Goal: Transaction & Acquisition: Book appointment/travel/reservation

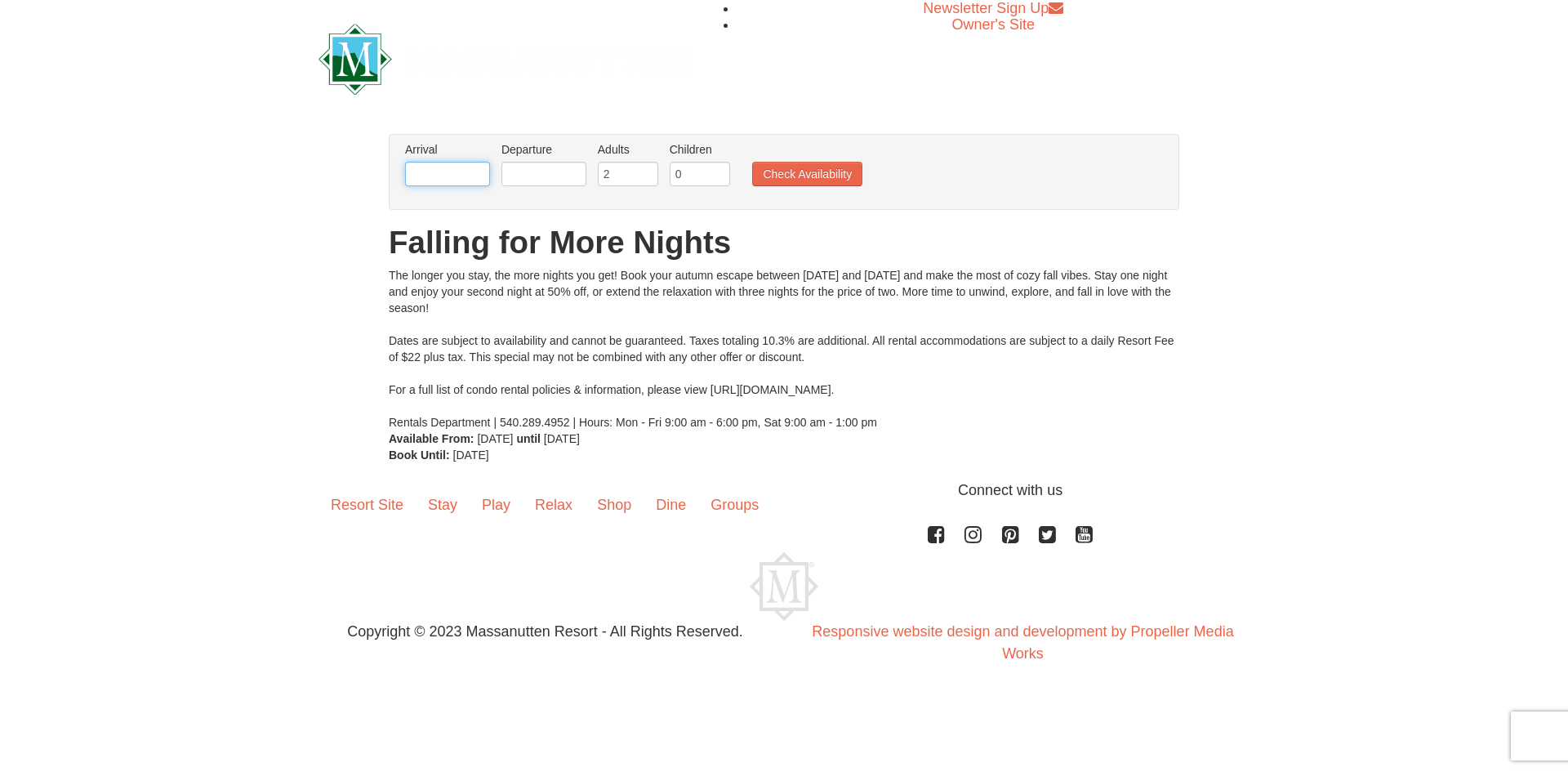
click at [486, 174] on input "text" at bounding box center [447, 174] width 85 height 25
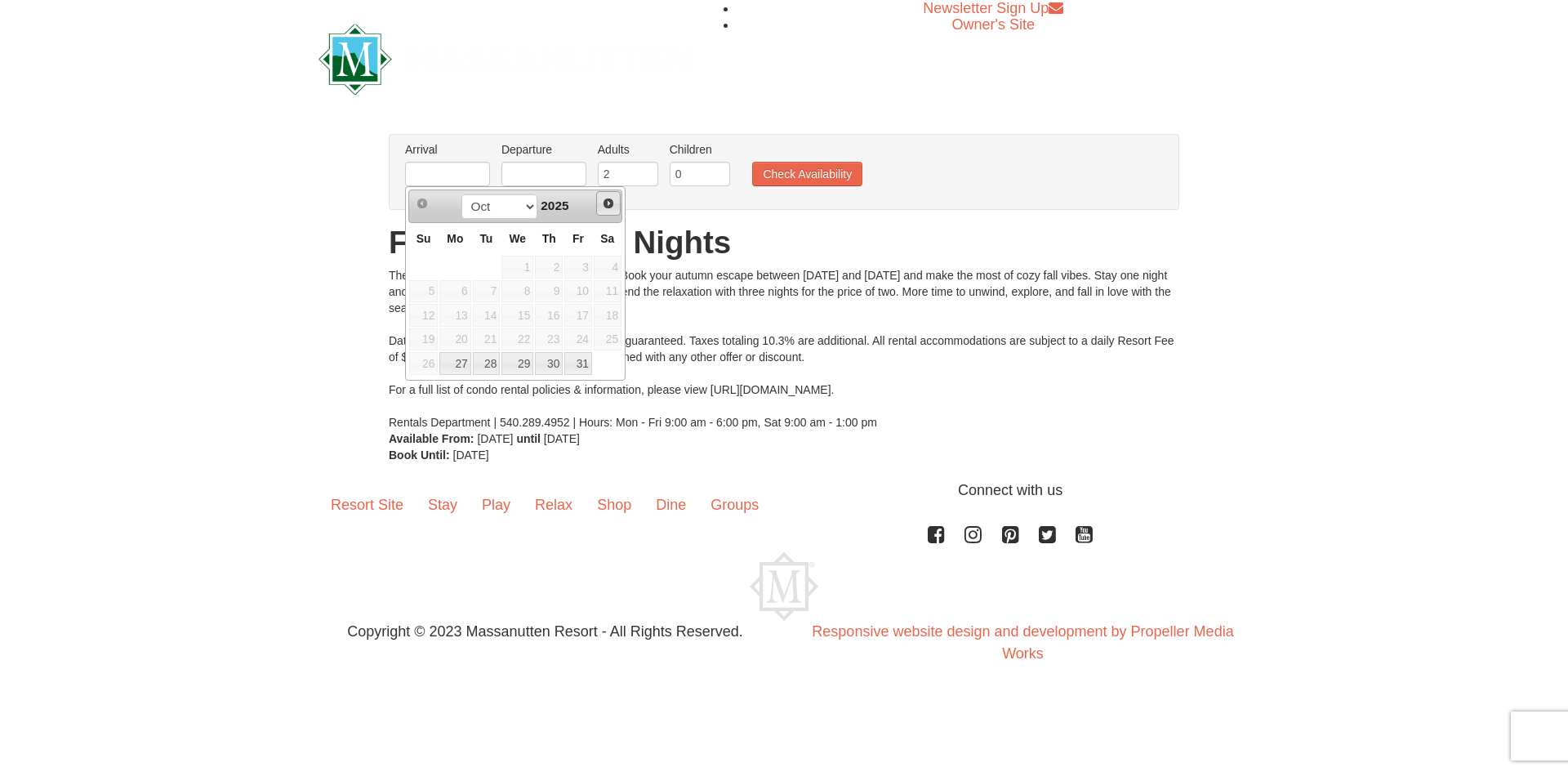
click at [614, 205] on span "Next" at bounding box center [608, 203] width 13 height 13
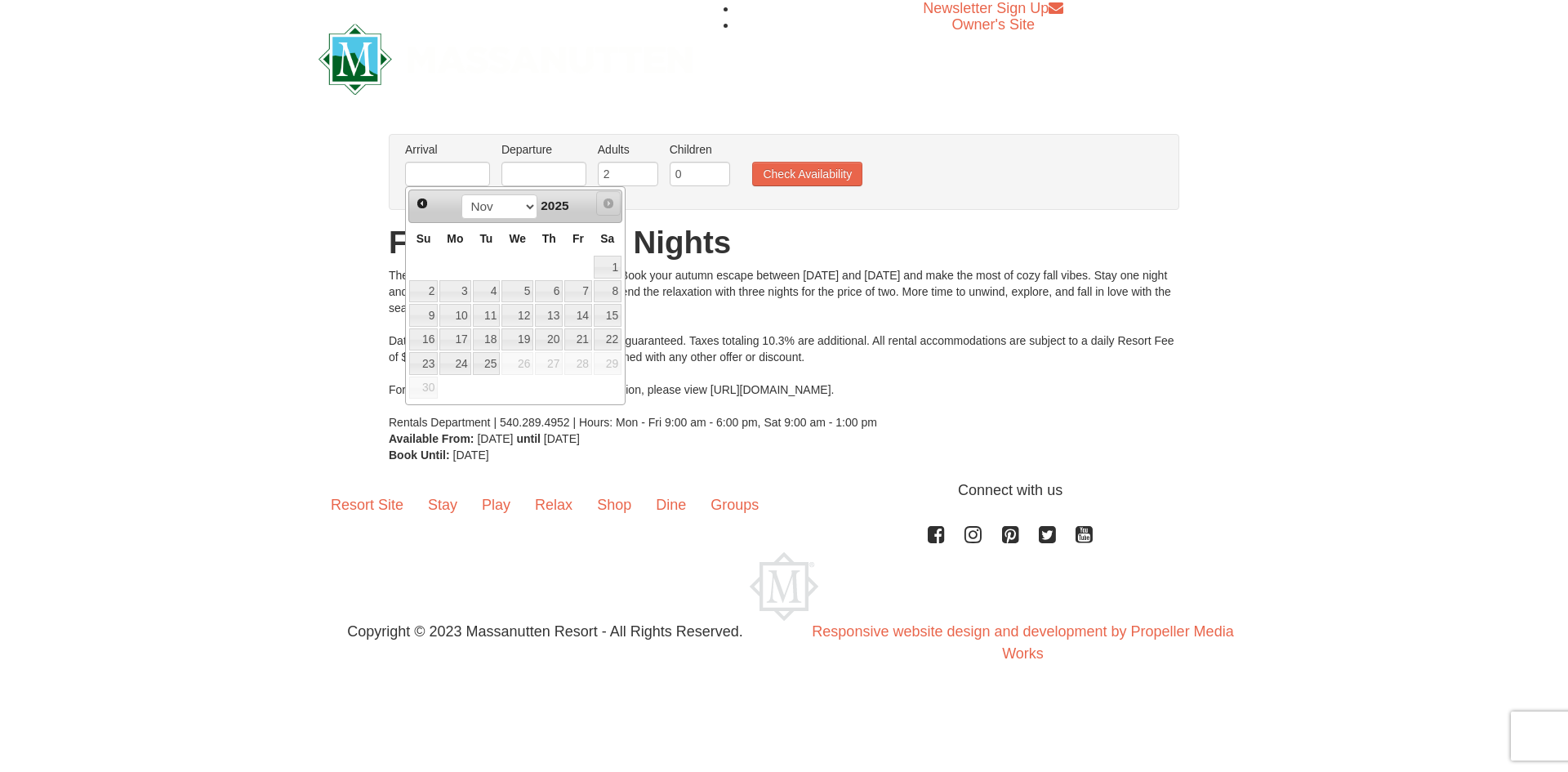
click at [609, 204] on span "Next" at bounding box center [608, 203] width 13 height 13
click at [609, 201] on span "Next" at bounding box center [608, 203] width 13 height 13
click at [525, 206] on select "Oct Nov" at bounding box center [499, 206] width 76 height 25
click at [462, 194] on select "Oct Nov" at bounding box center [499, 206] width 76 height 25
click at [546, 172] on input "text" at bounding box center [544, 174] width 85 height 25
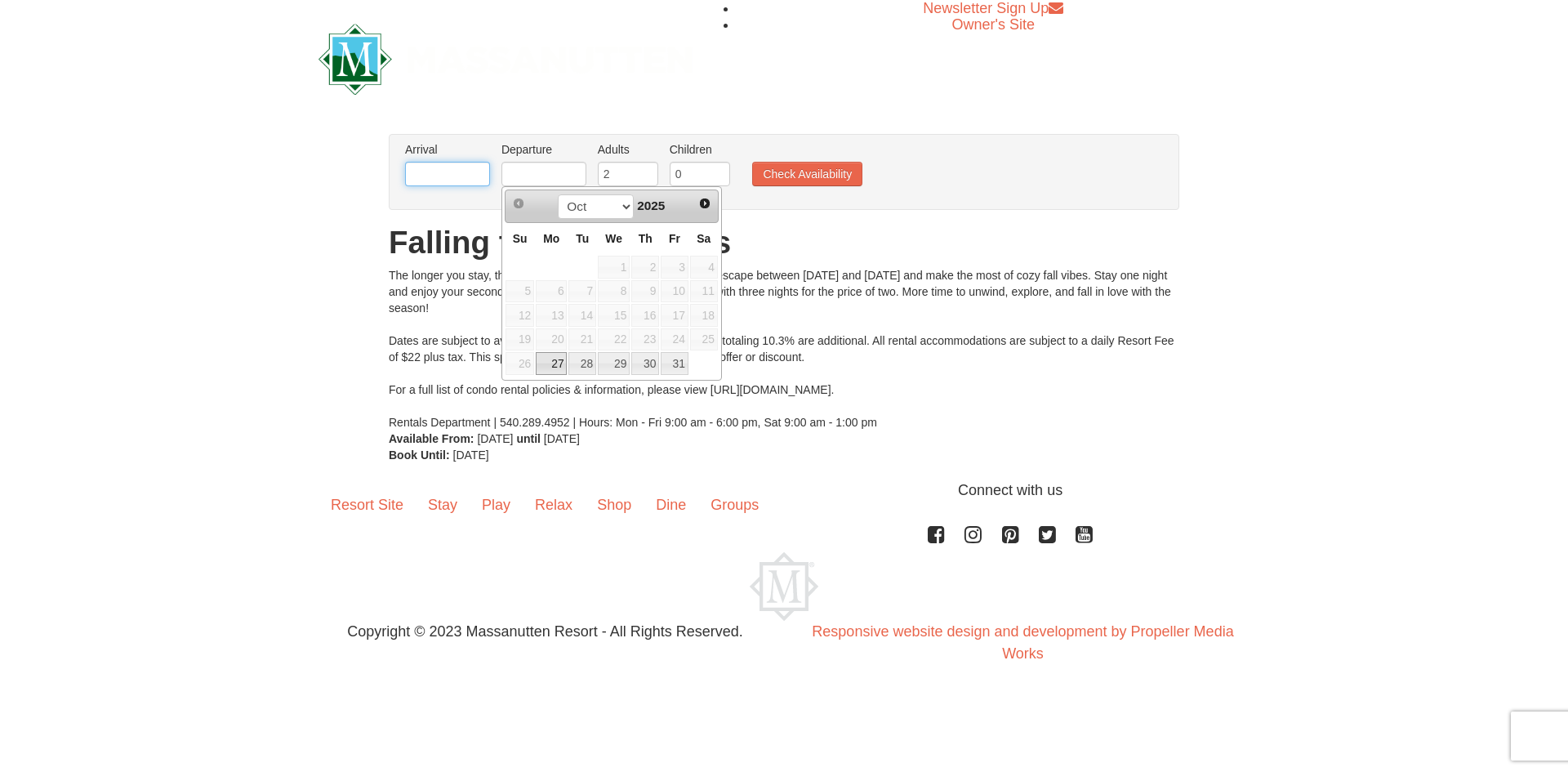
click at [485, 170] on input "text" at bounding box center [447, 174] width 85 height 25
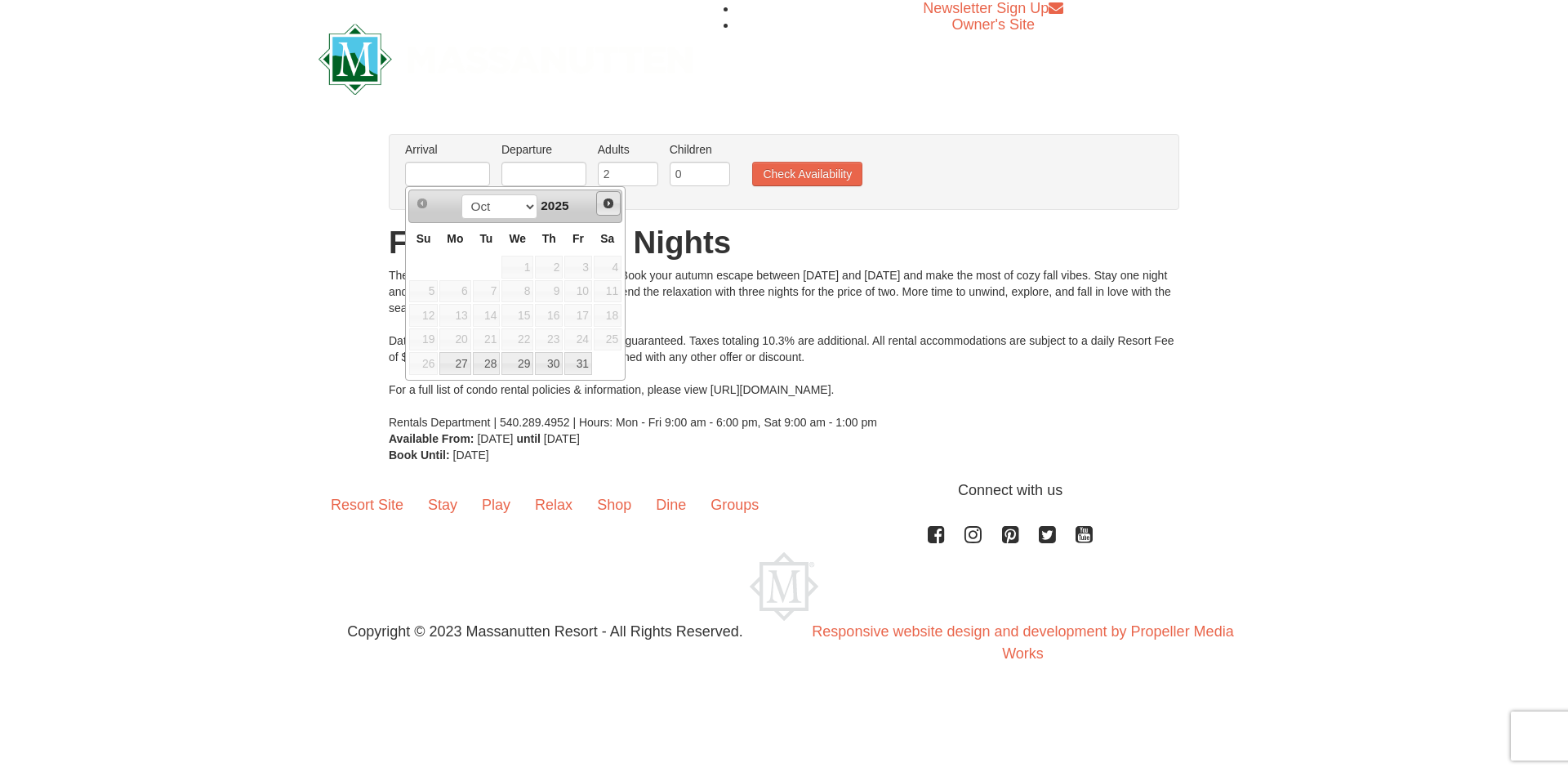
click at [603, 202] on span "Next" at bounding box center [608, 203] width 13 height 13
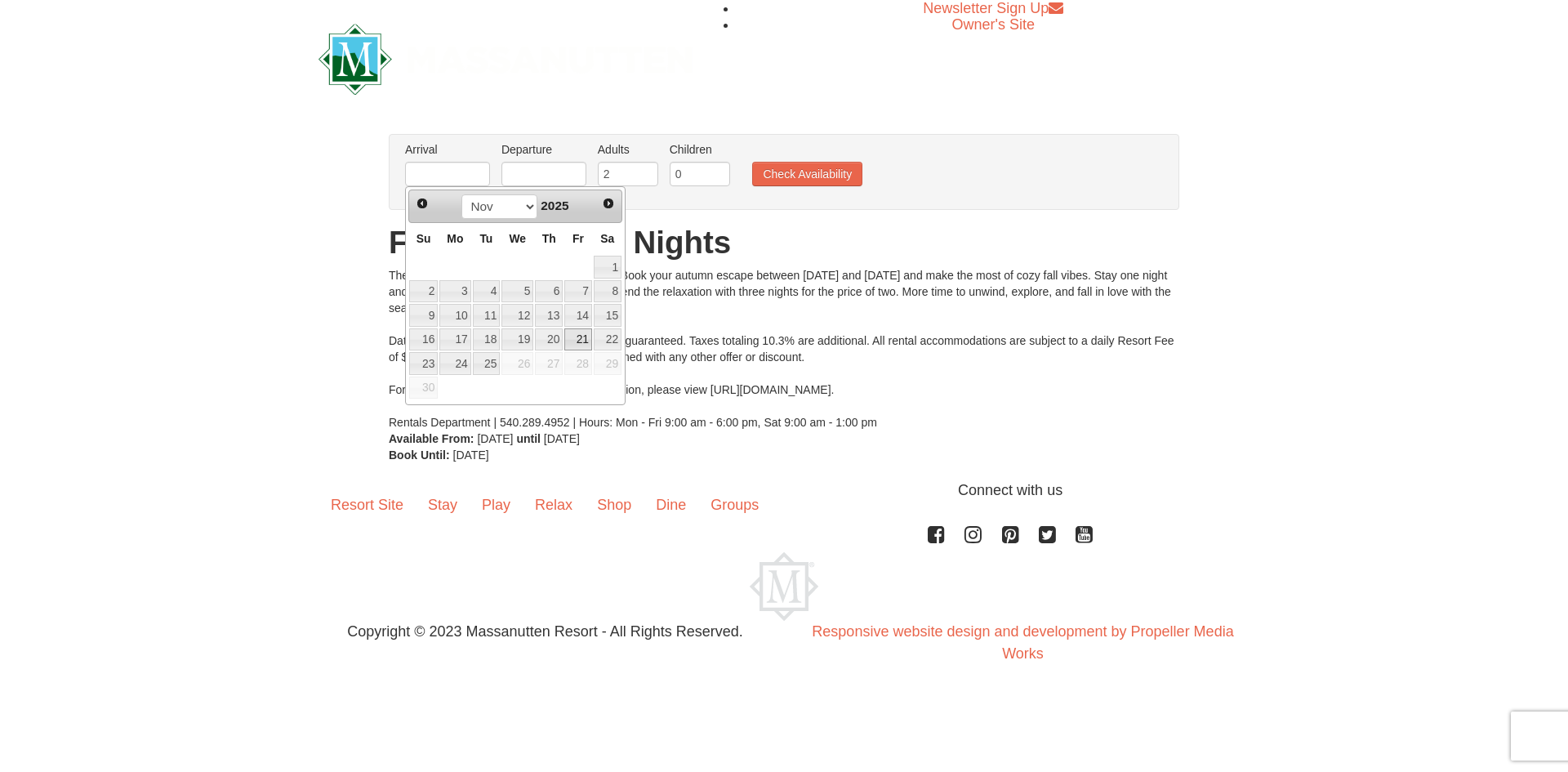
click at [580, 338] on link "21" at bounding box center [578, 340] width 28 height 23
type input "11/21/2025"
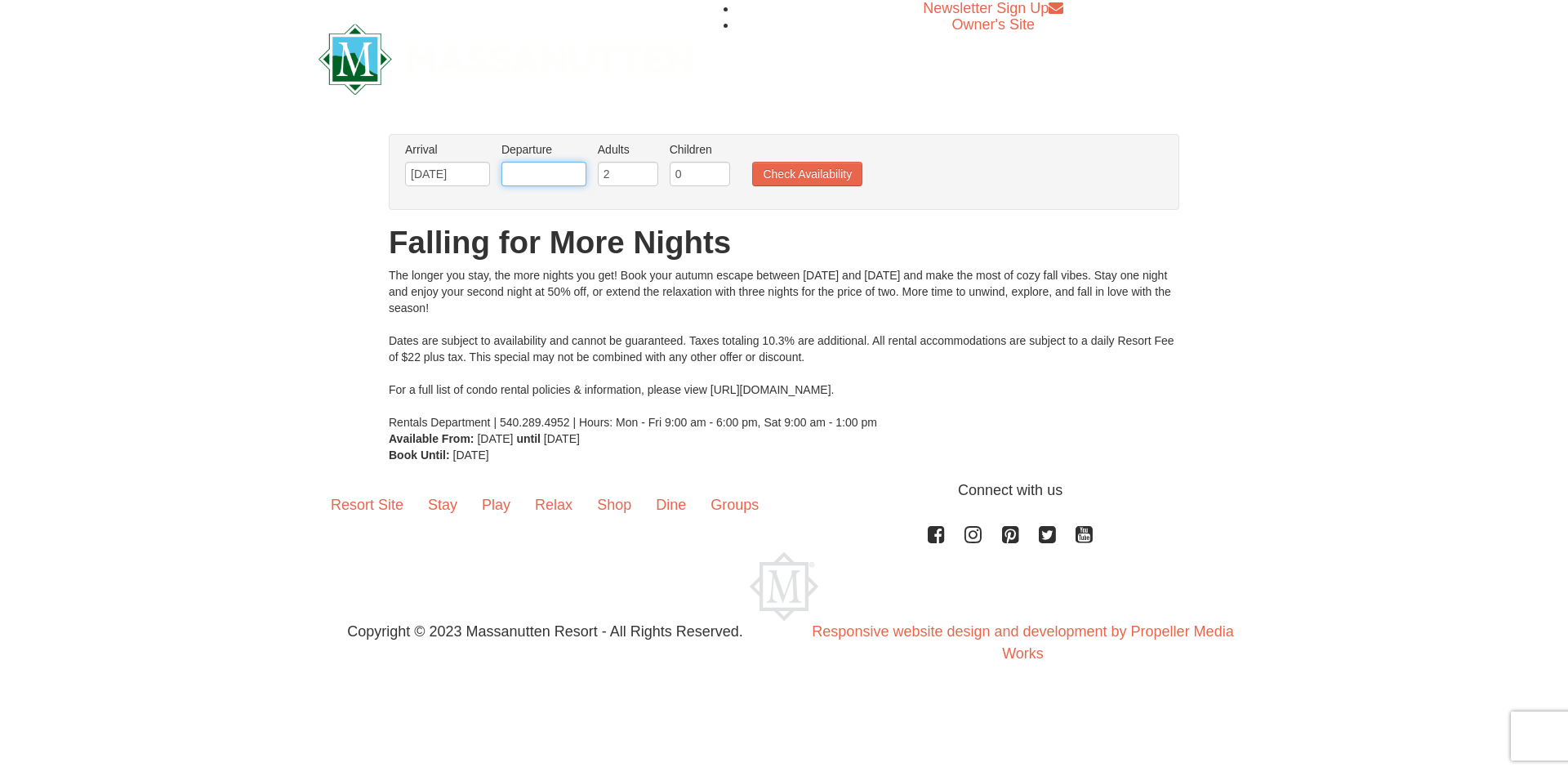
click at [520, 168] on input "text" at bounding box center [544, 174] width 85 height 25
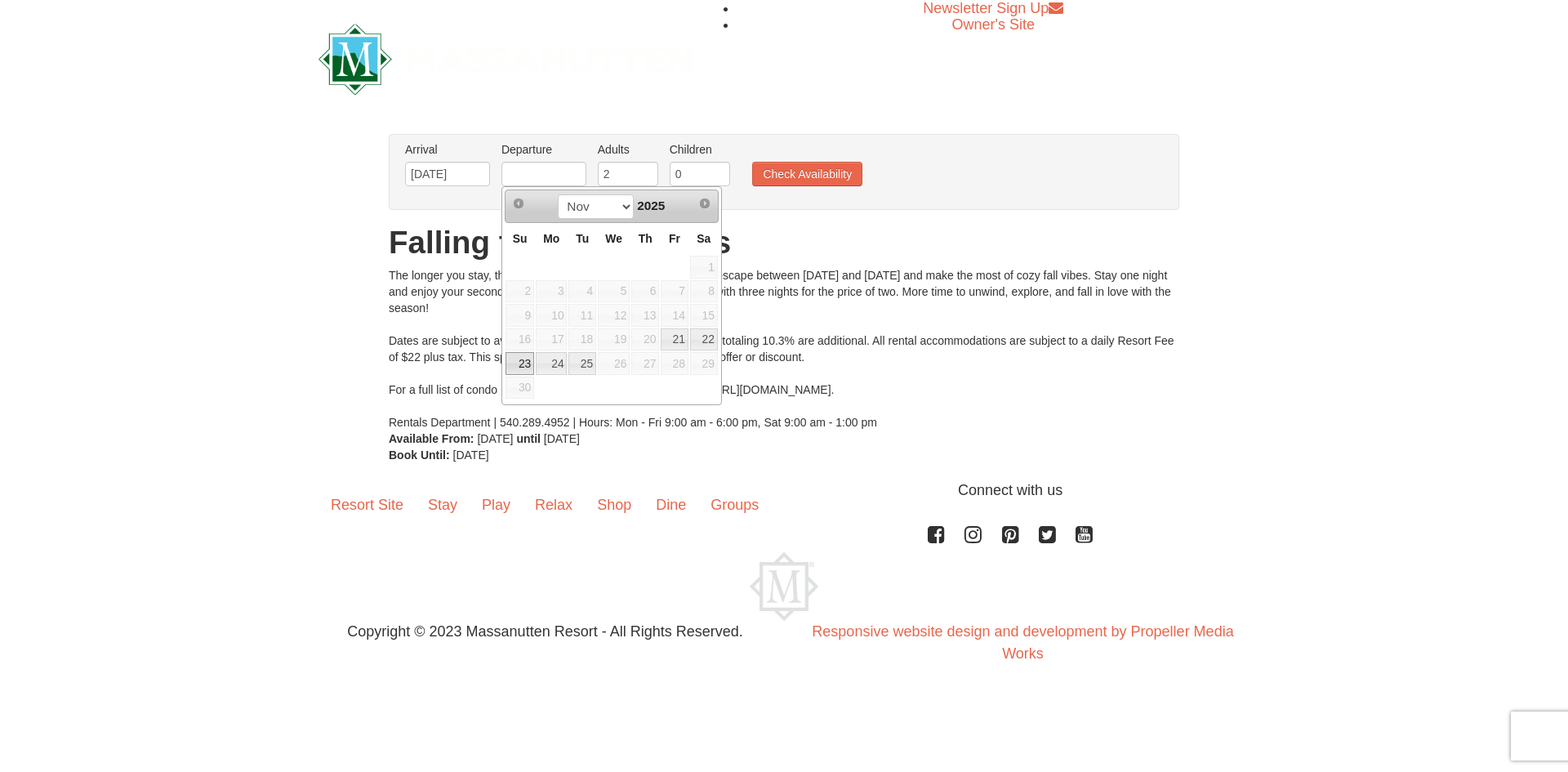
click at [519, 365] on link "23" at bounding box center [520, 363] width 29 height 23
type input "11/23/2025"
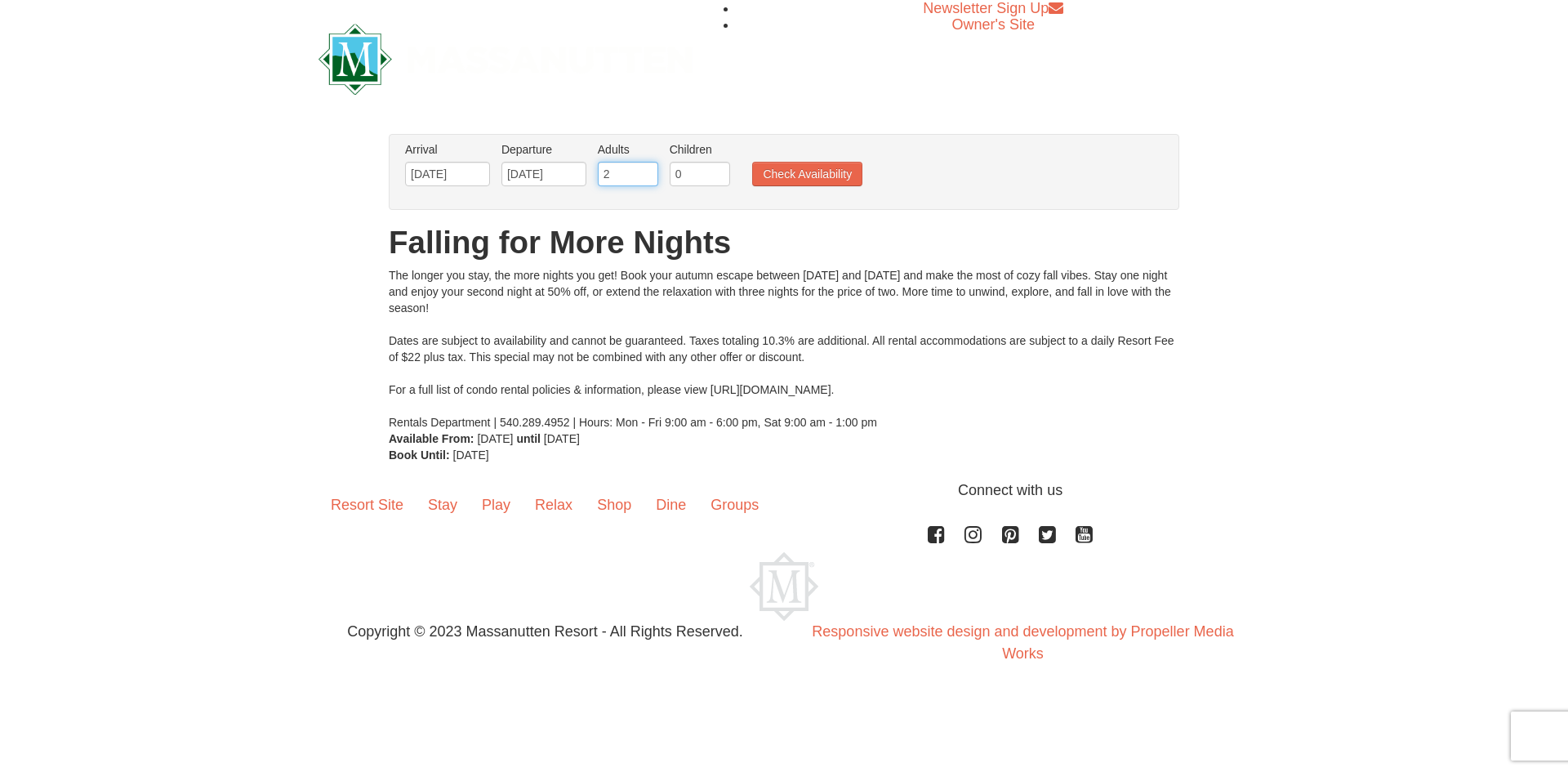
click at [637, 178] on input "2" at bounding box center [627, 174] width 60 height 25
click at [648, 172] on input "3" at bounding box center [627, 174] width 60 height 25
type input "4"
click at [648, 172] on input "4" at bounding box center [627, 174] width 60 height 25
click at [759, 178] on button "Check Availability" at bounding box center [807, 174] width 110 height 25
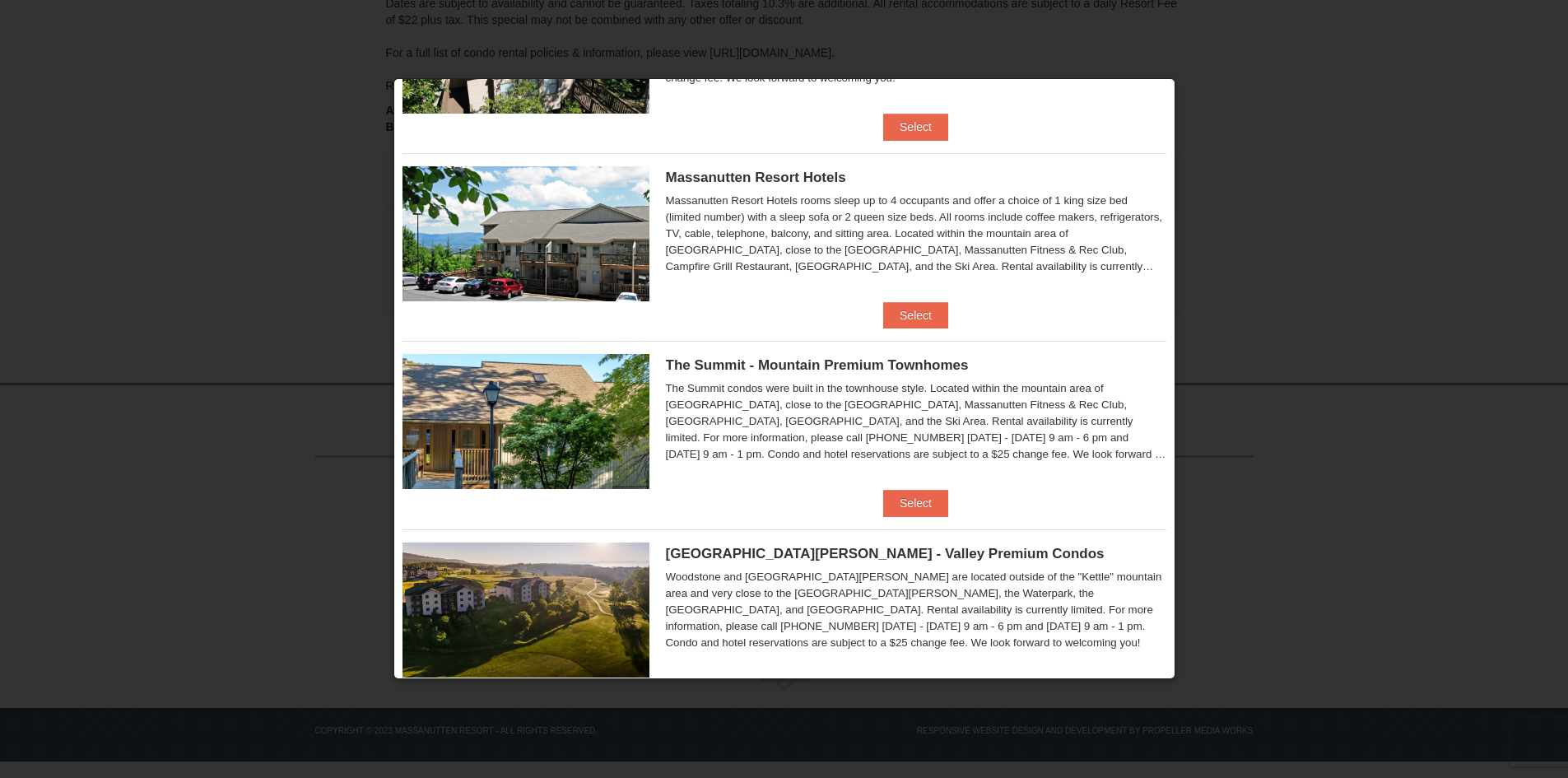
scroll to position [576, 0]
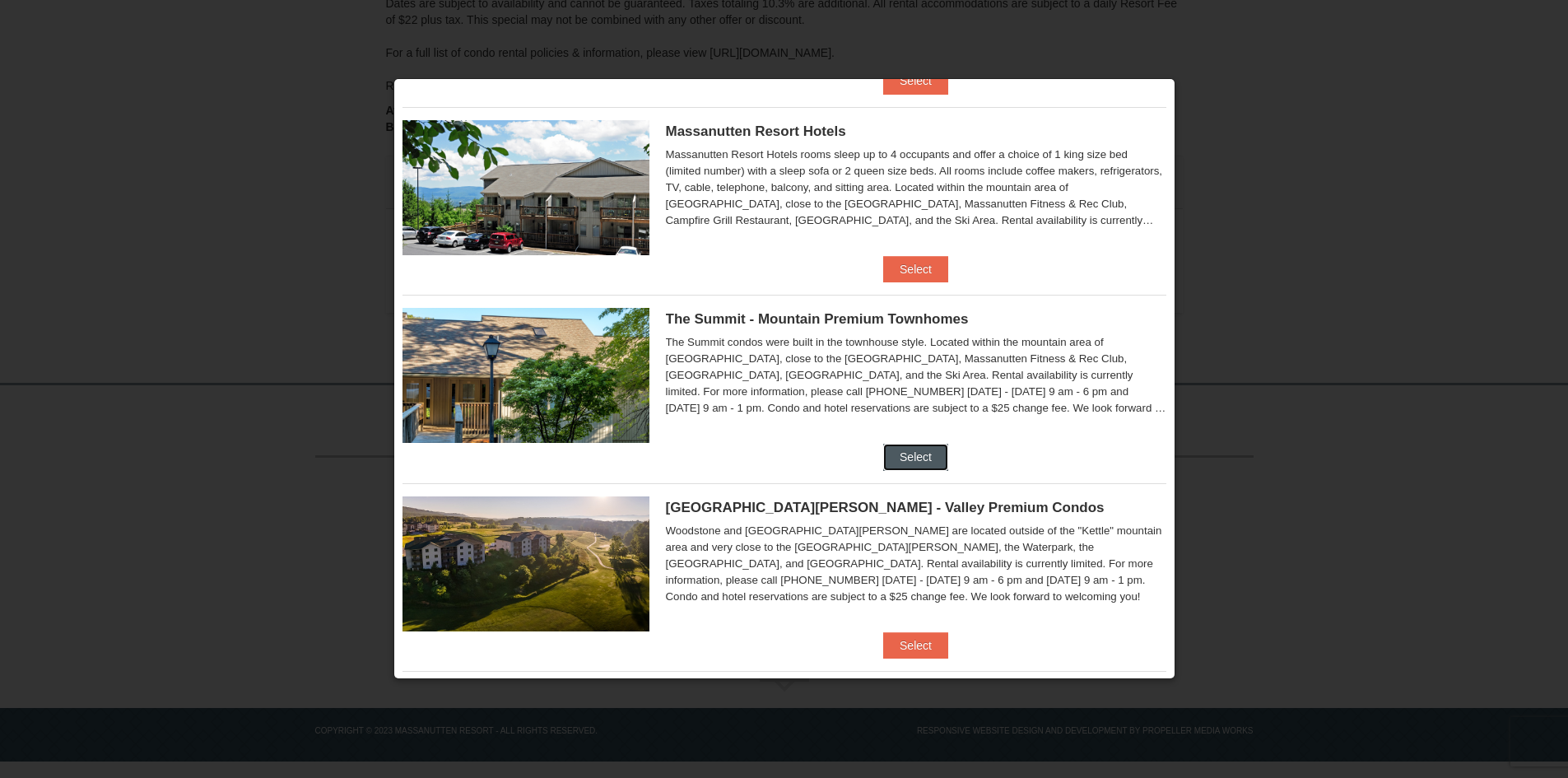
click at [911, 446] on button "Select" at bounding box center [915, 457] width 65 height 27
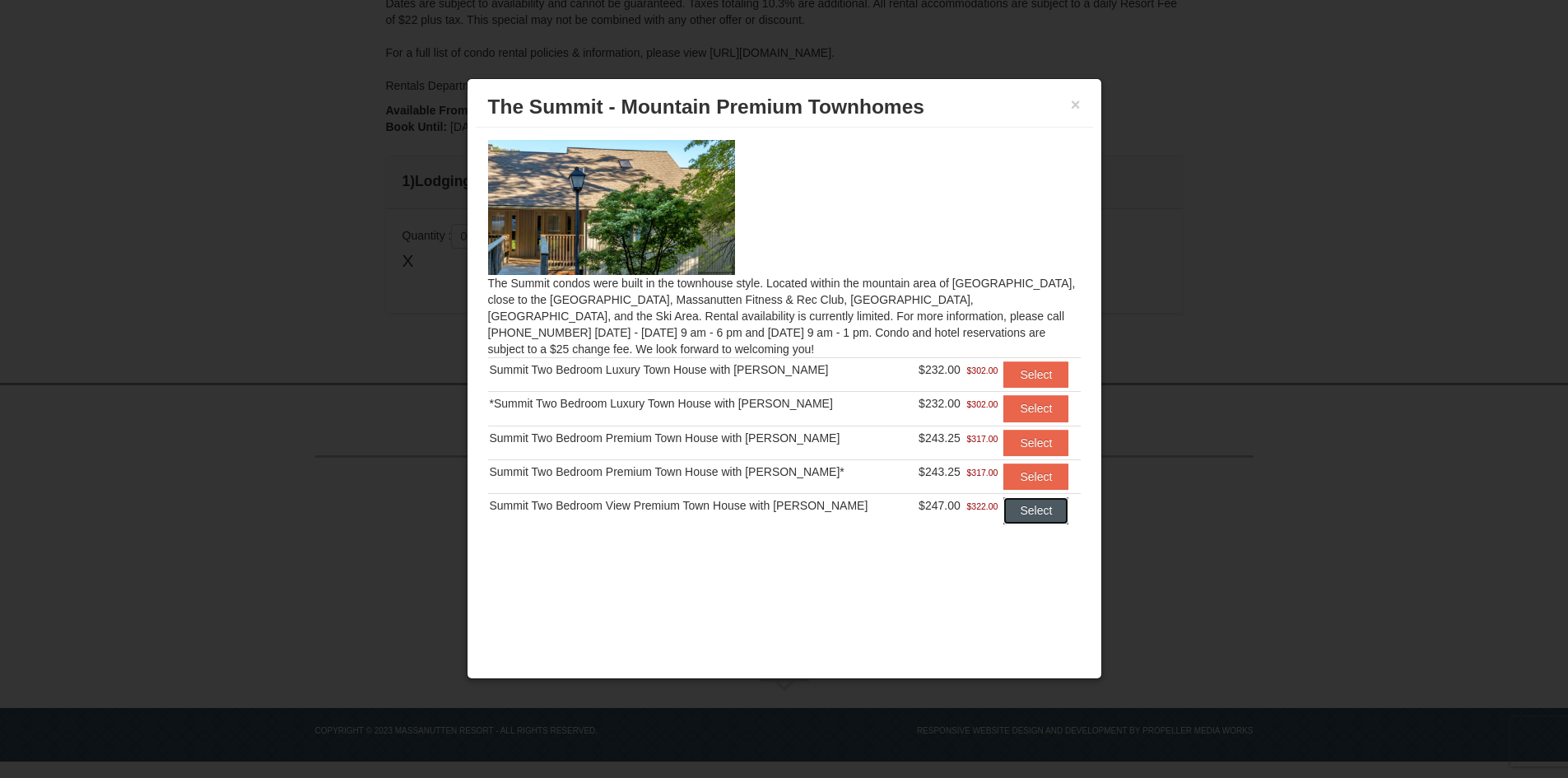
click at [1029, 512] on button "Select" at bounding box center [1036, 510] width 65 height 27
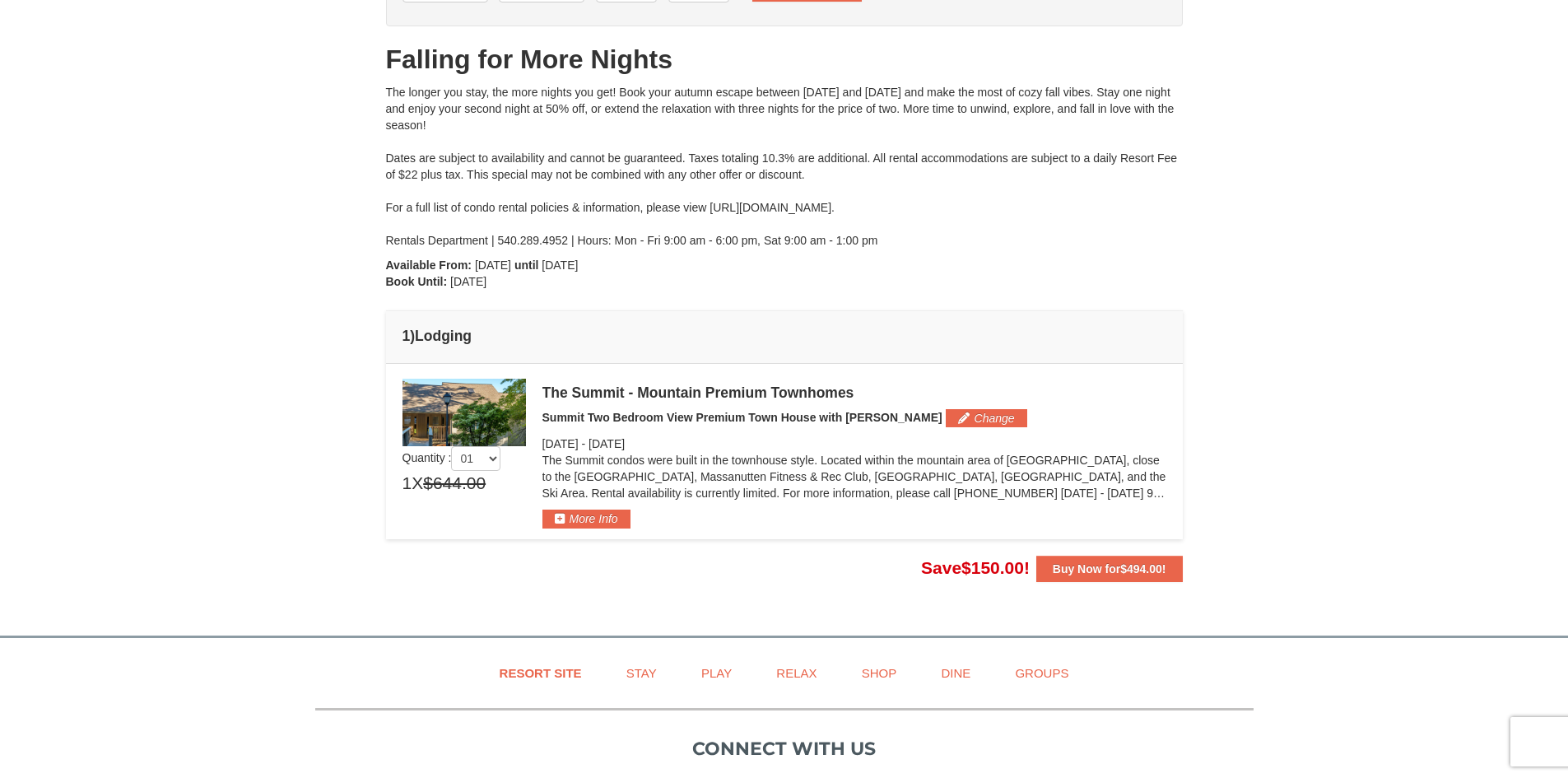
scroll to position [135, 0]
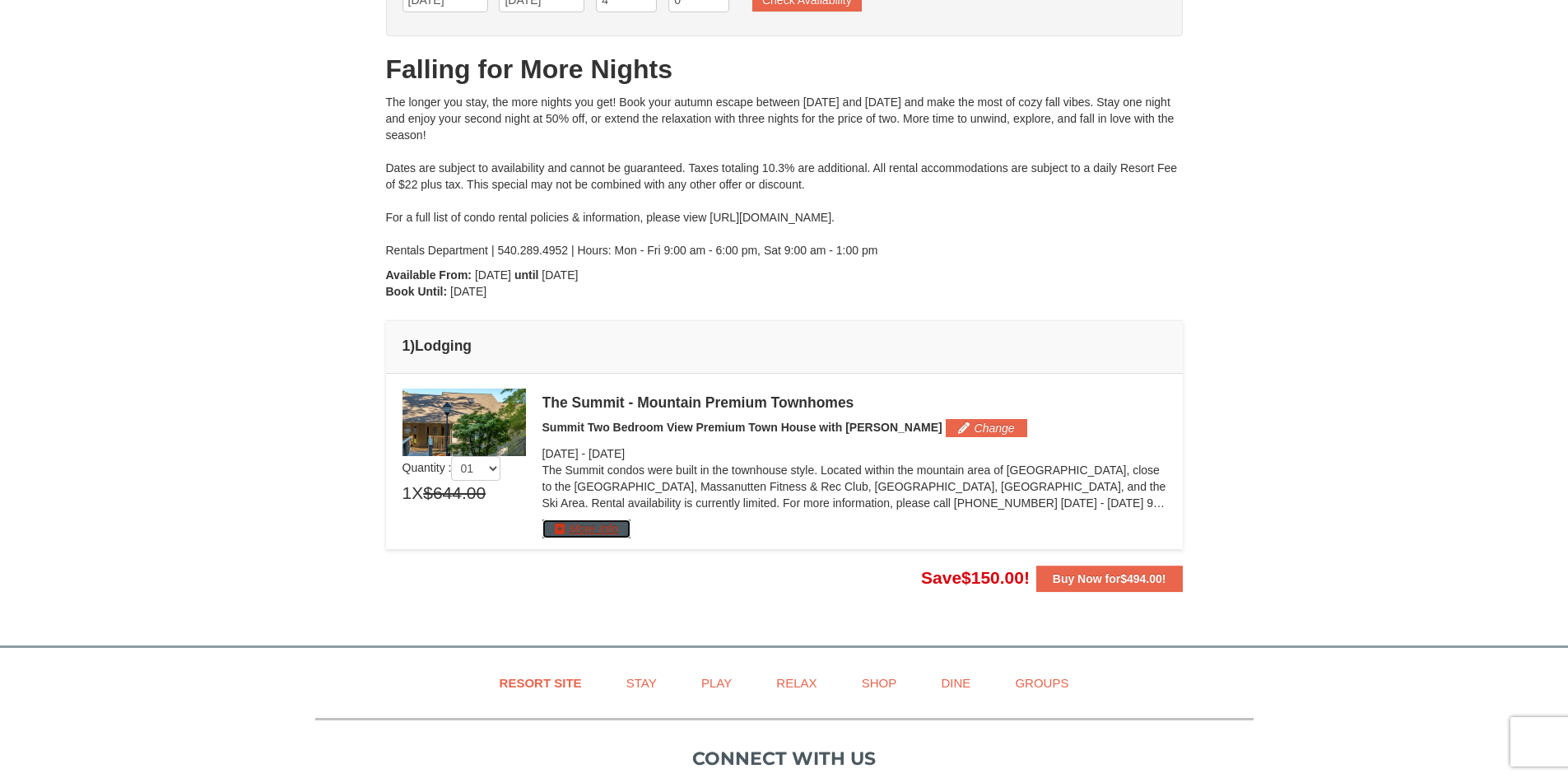
click at [605, 526] on button "More Info" at bounding box center [586, 528] width 88 height 18
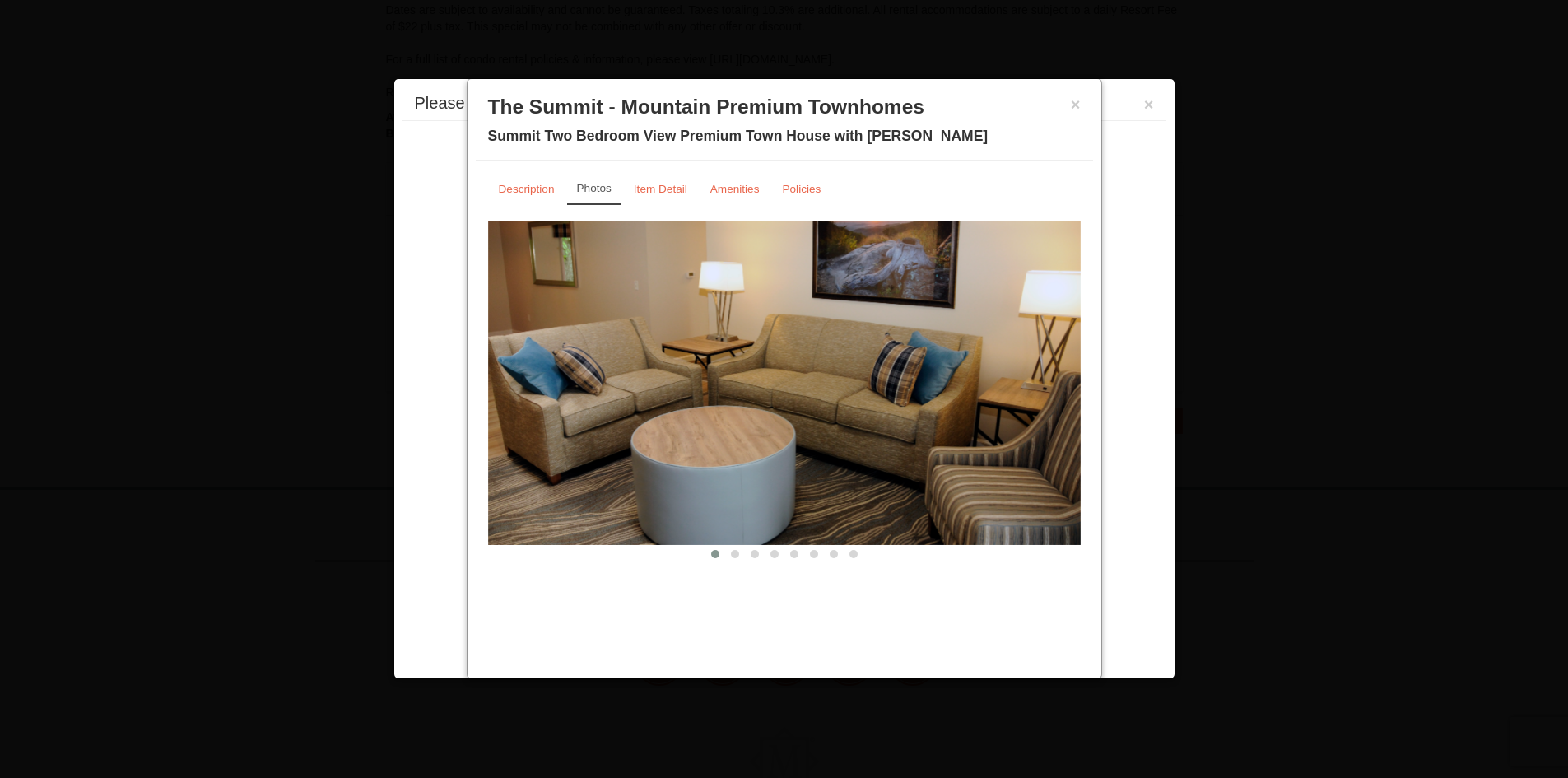
scroll to position [398, 0]
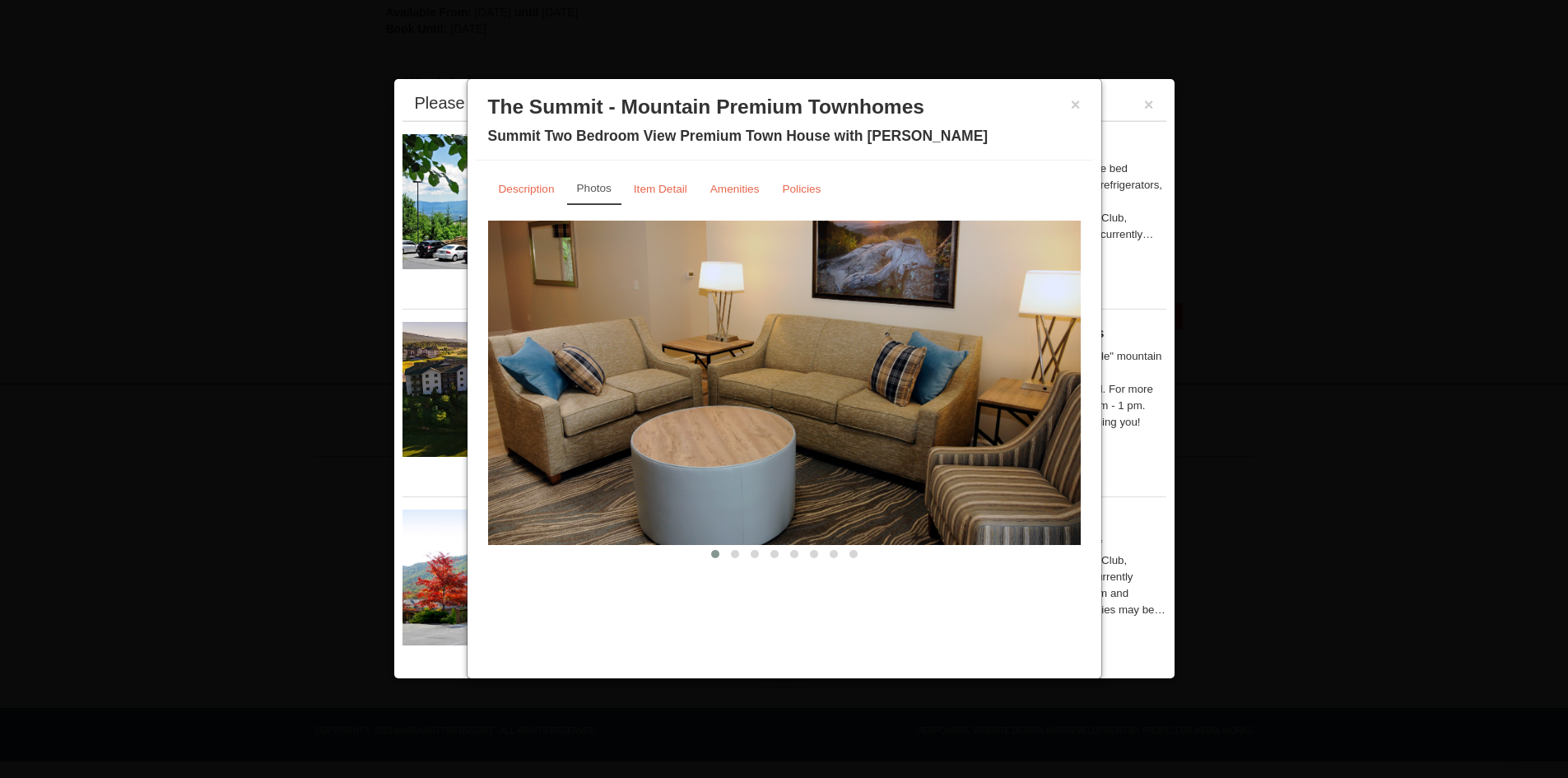
click at [672, 358] on img at bounding box center [784, 383] width 593 height 324
drag, startPoint x: 842, startPoint y: 419, endPoint x: 830, endPoint y: 437, distance: 21.6
click at [841, 419] on img at bounding box center [784, 383] width 593 height 324
click at [735, 558] on span at bounding box center [735, 555] width 9 height 9
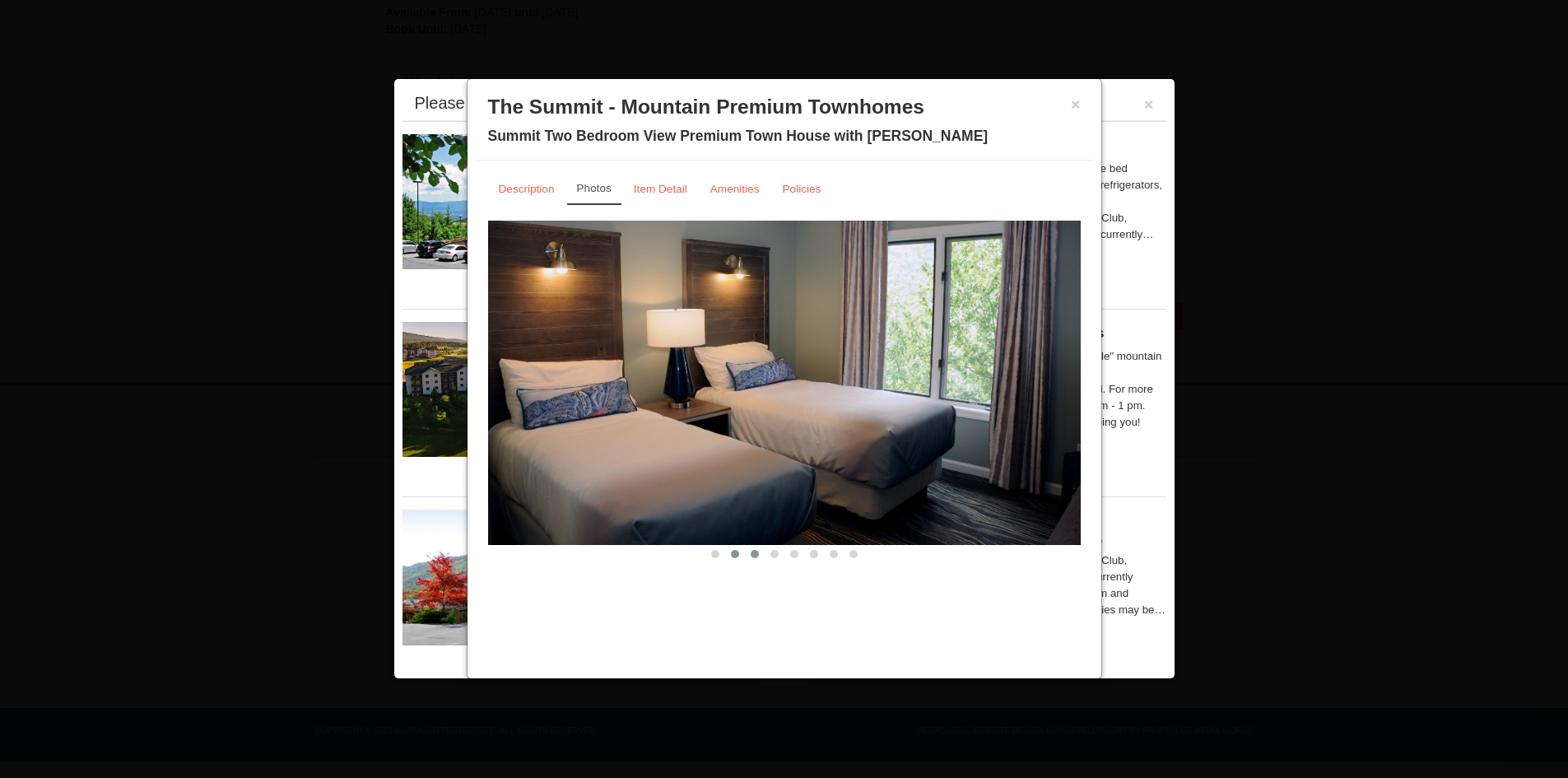
click at [754, 555] on span at bounding box center [754, 555] width 9 height 9
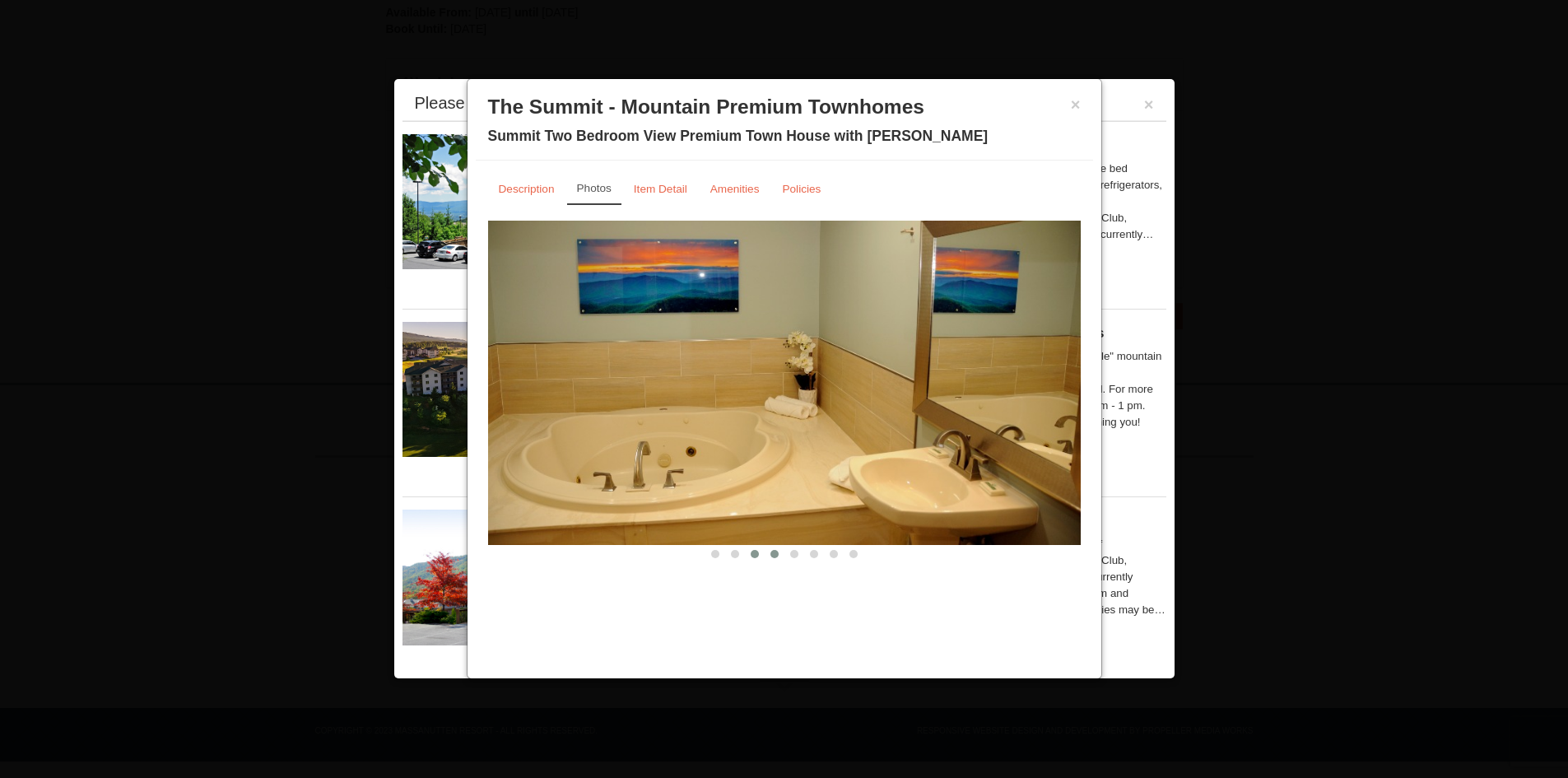
click at [772, 555] on span at bounding box center [775, 555] width 9 height 9
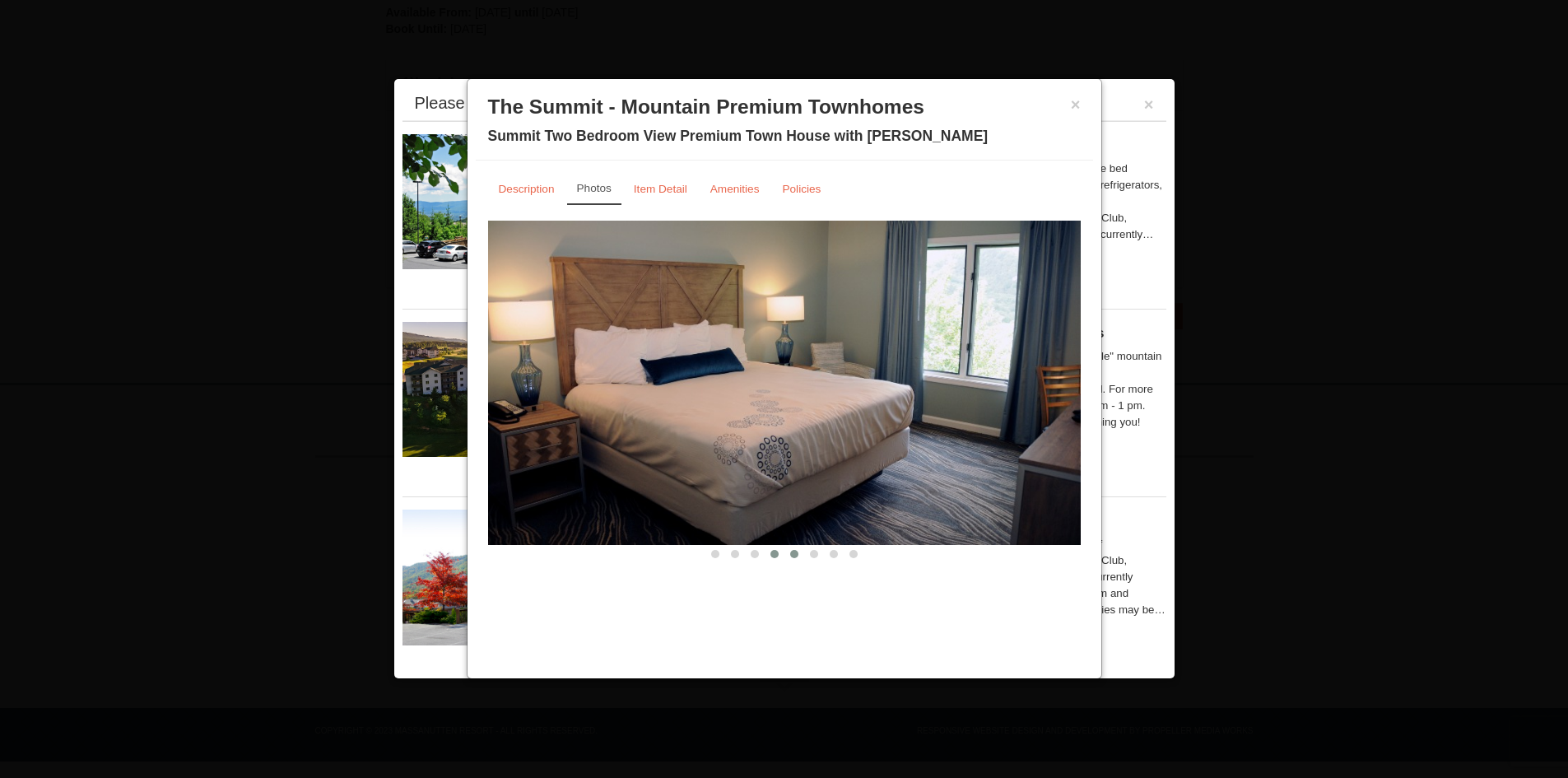
click at [784, 555] on button at bounding box center [794, 554] width 20 height 16
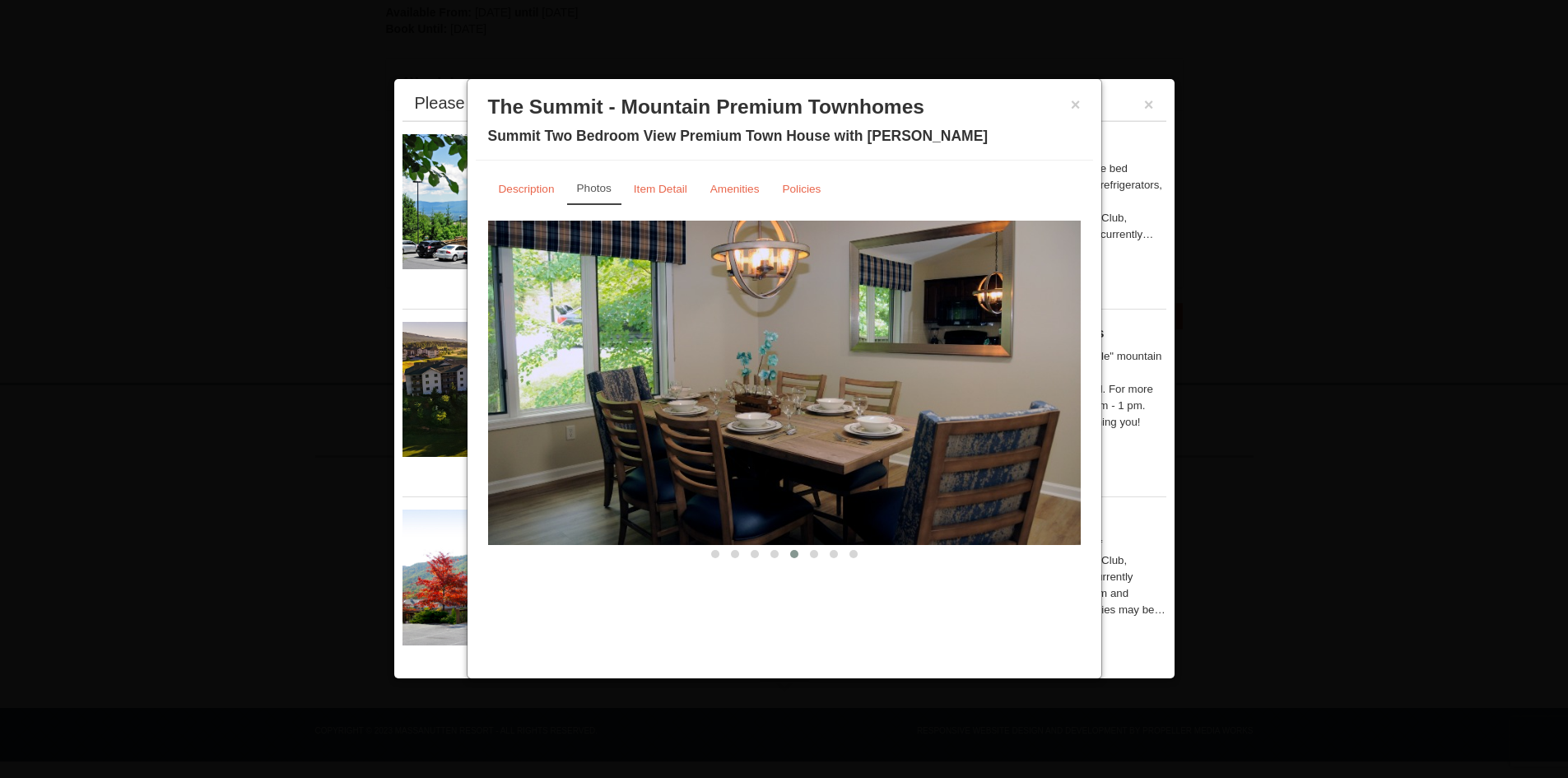
click at [796, 555] on span at bounding box center [795, 555] width 9 height 9
click at [812, 553] on span at bounding box center [814, 555] width 9 height 9
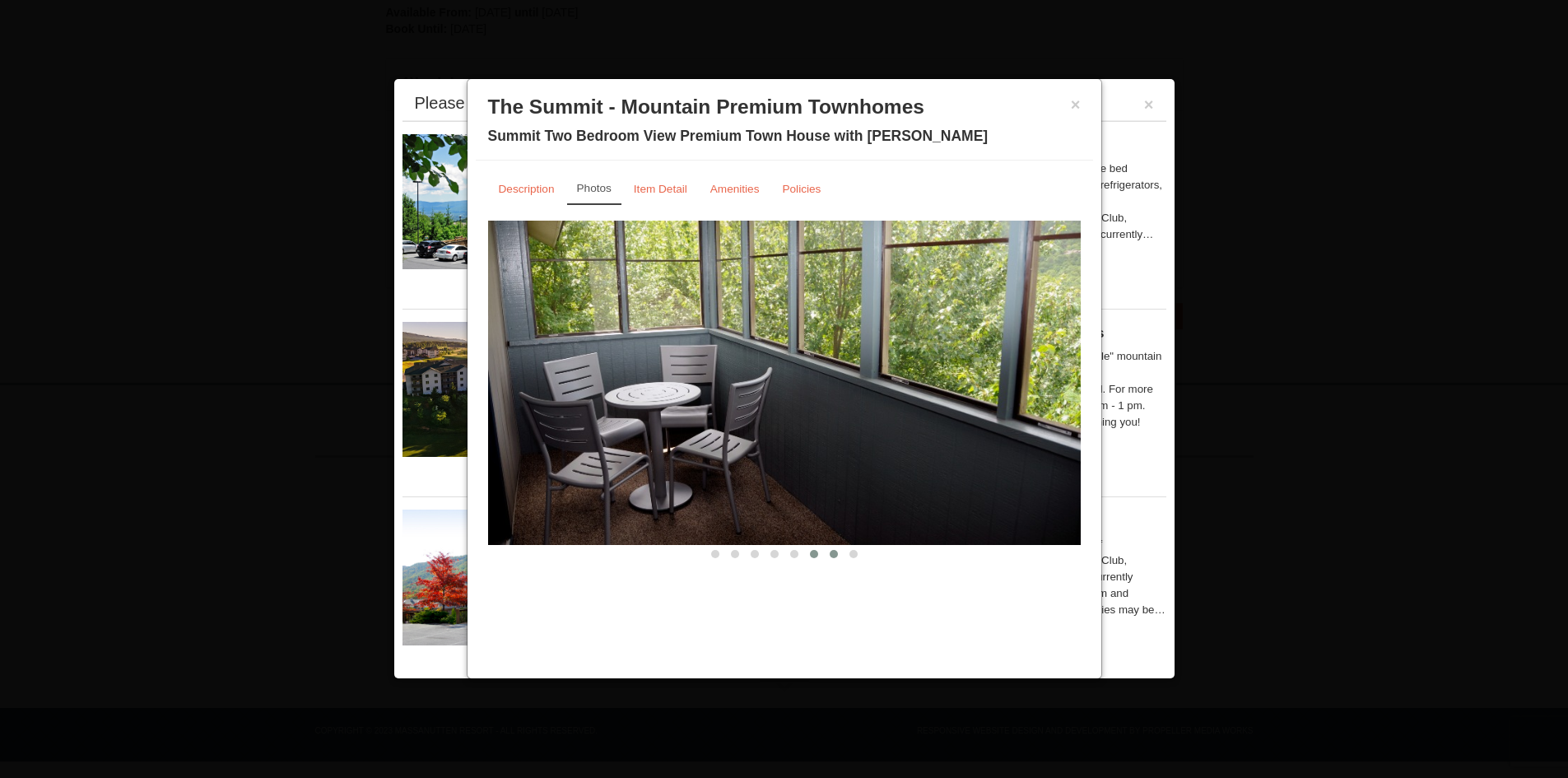
click at [825, 555] on button at bounding box center [833, 554] width 20 height 16
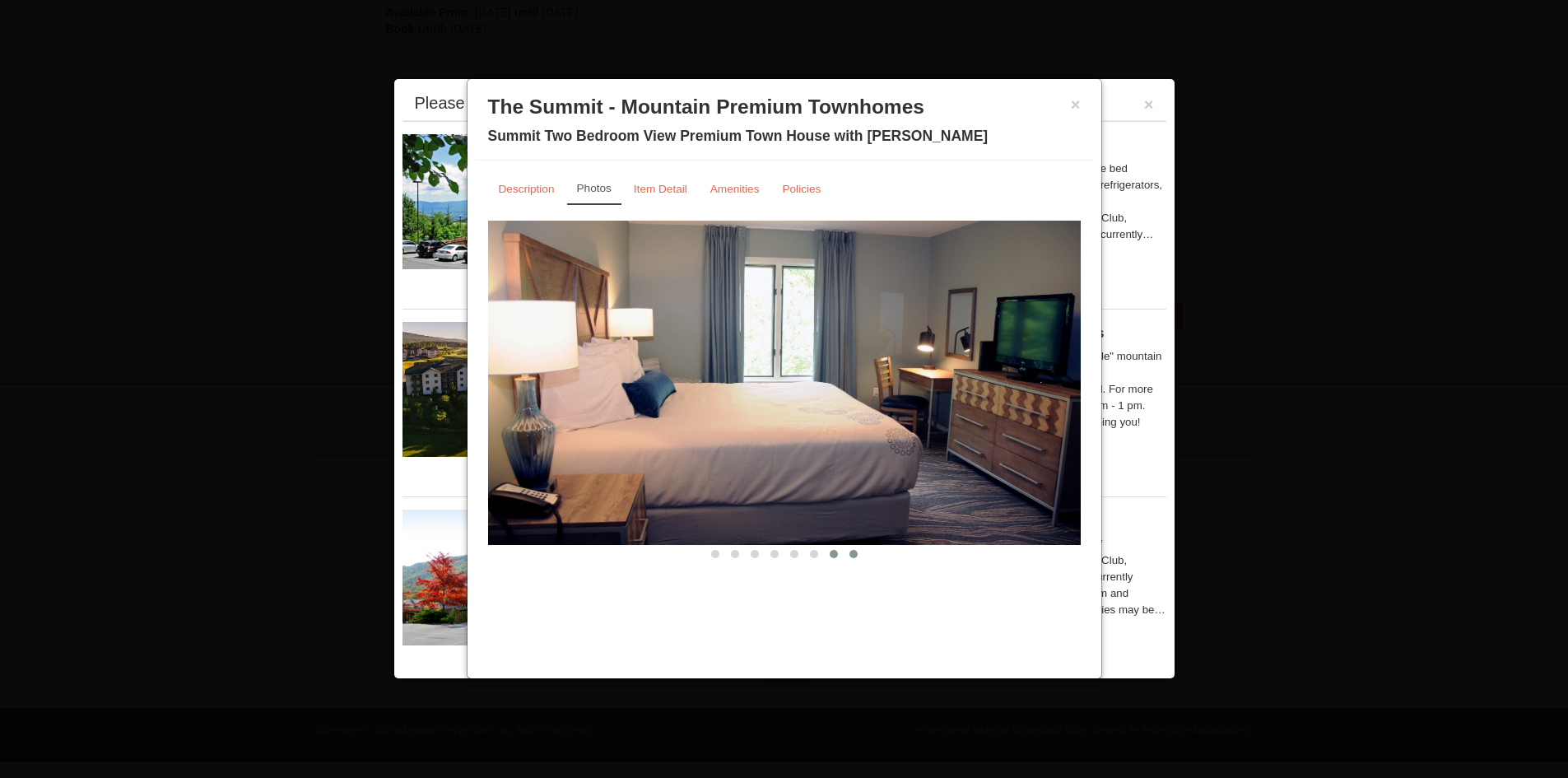
click at [852, 555] on span at bounding box center [854, 555] width 9 height 9
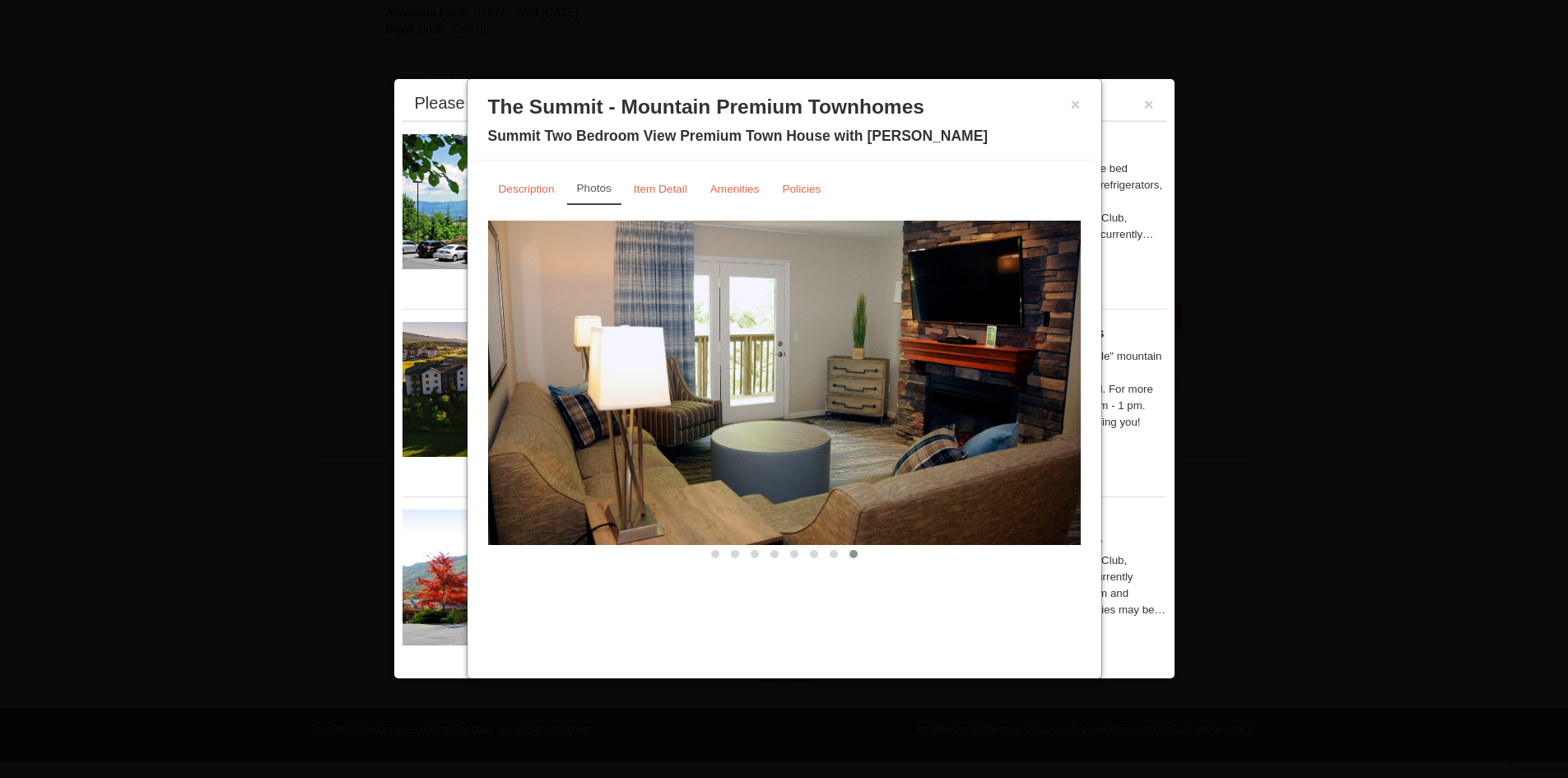
click at [748, 315] on img at bounding box center [784, 383] width 593 height 324
click at [1086, 105] on div "× The Summit - Mountain Premium Townhomes Summit Two Bedroom View Premium Town …" at bounding box center [784, 124] width 618 height 74
click at [1074, 108] on button "×" at bounding box center [1076, 104] width 10 height 16
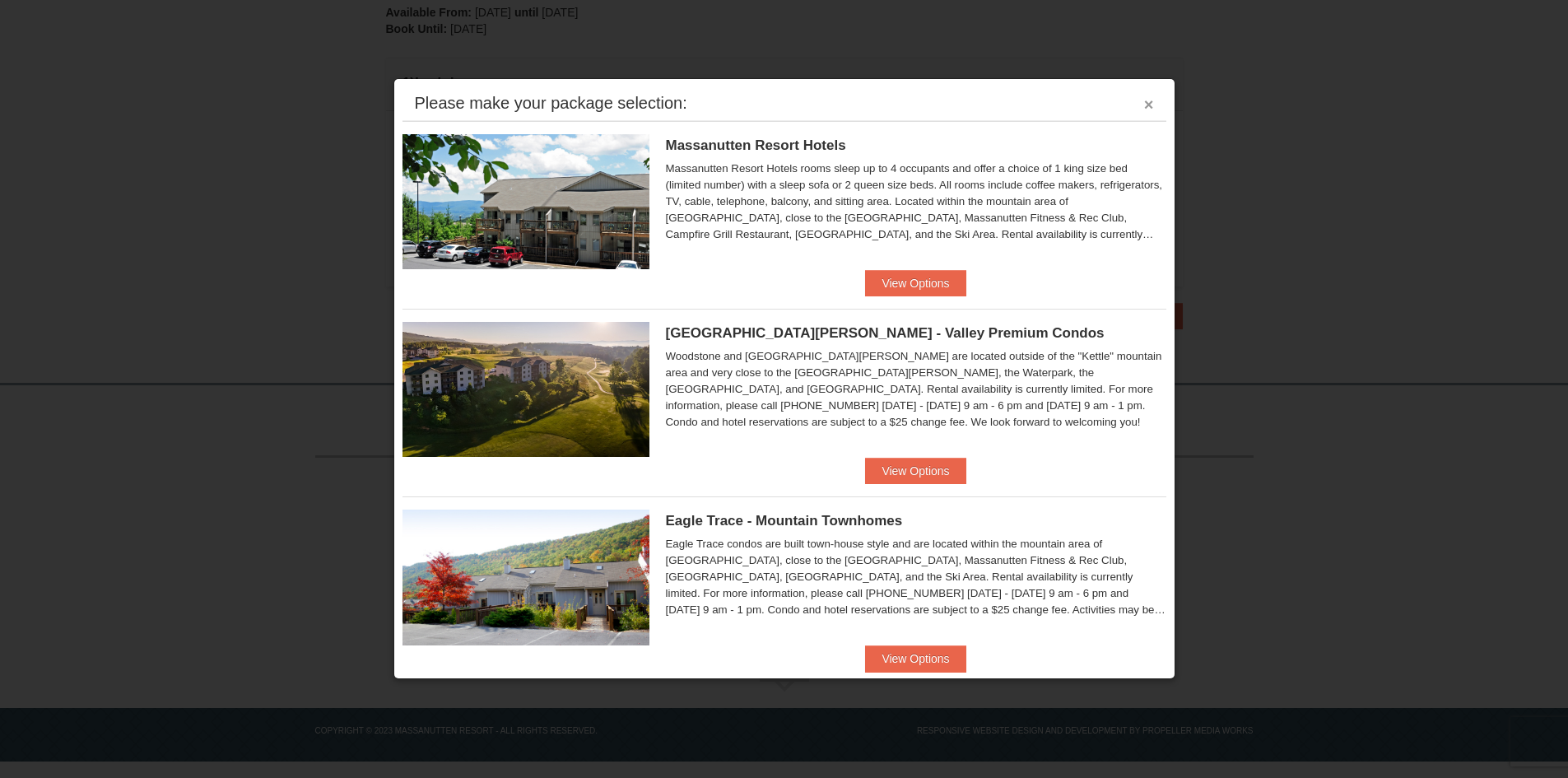
click at [1144, 104] on button "×" at bounding box center [1149, 104] width 10 height 16
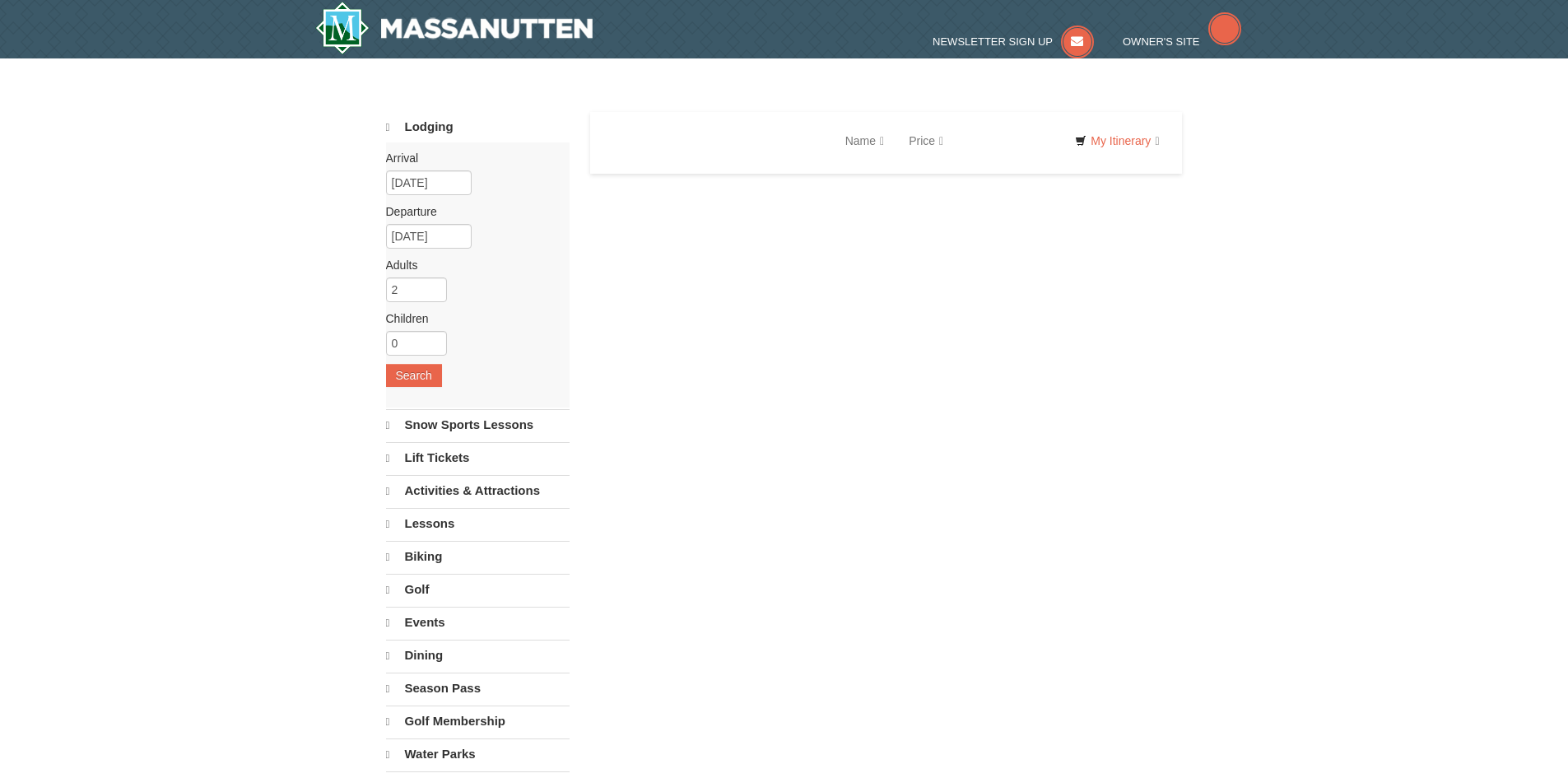
select select "10"
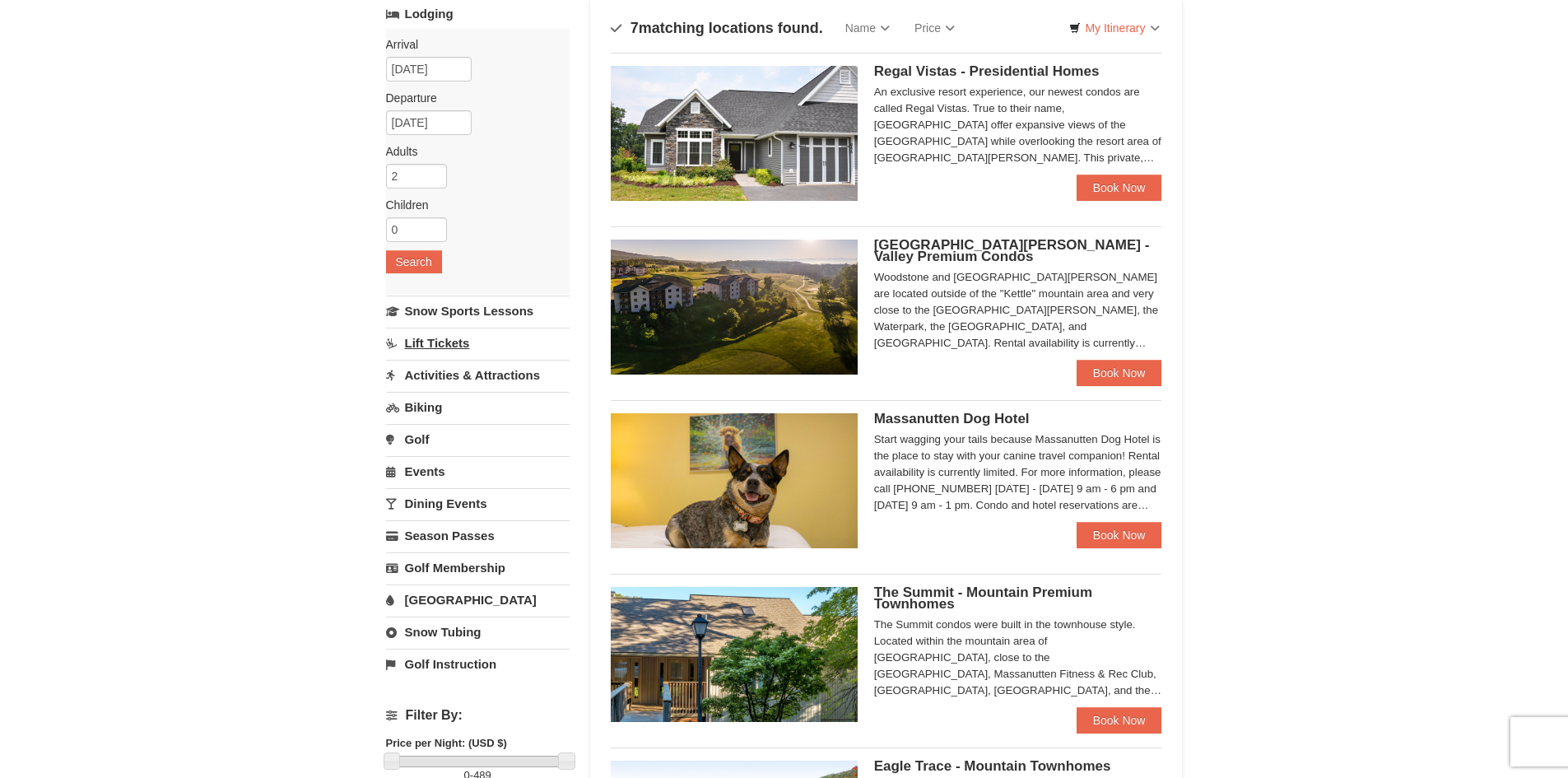
scroll to position [144, 0]
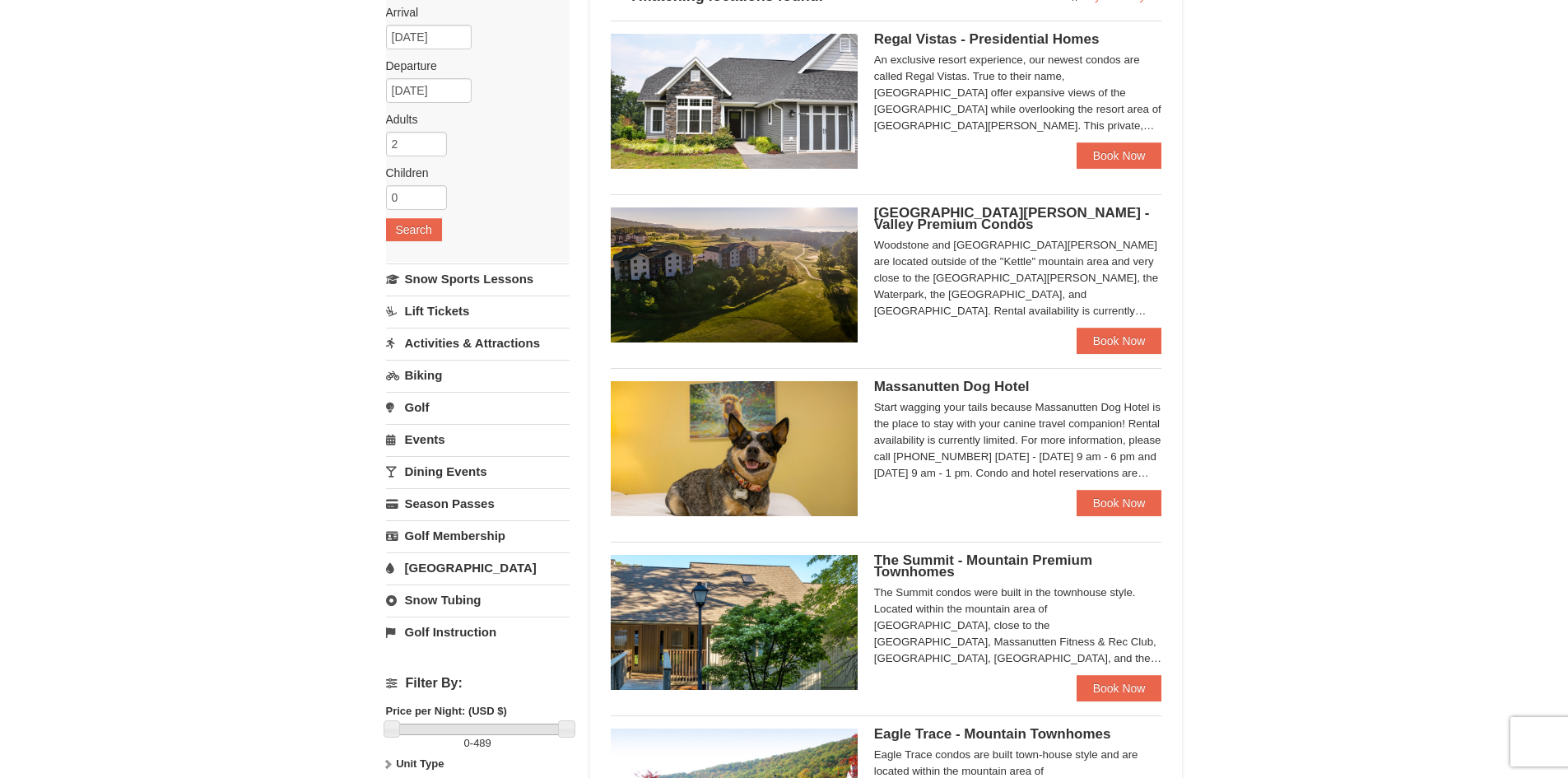
click at [444, 310] on link "Lift Tickets" at bounding box center [477, 311] width 184 height 31
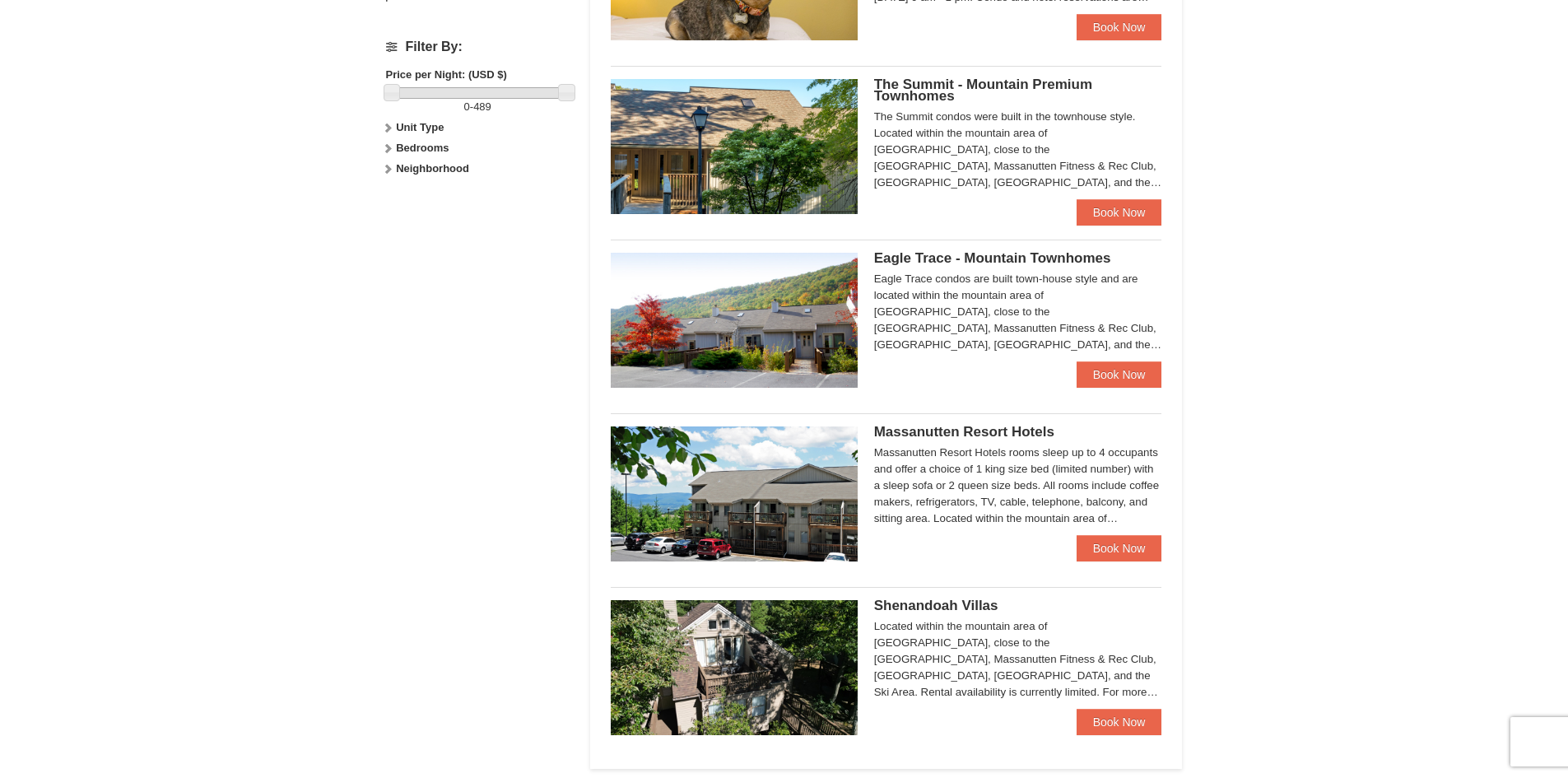
scroll to position [618, 0]
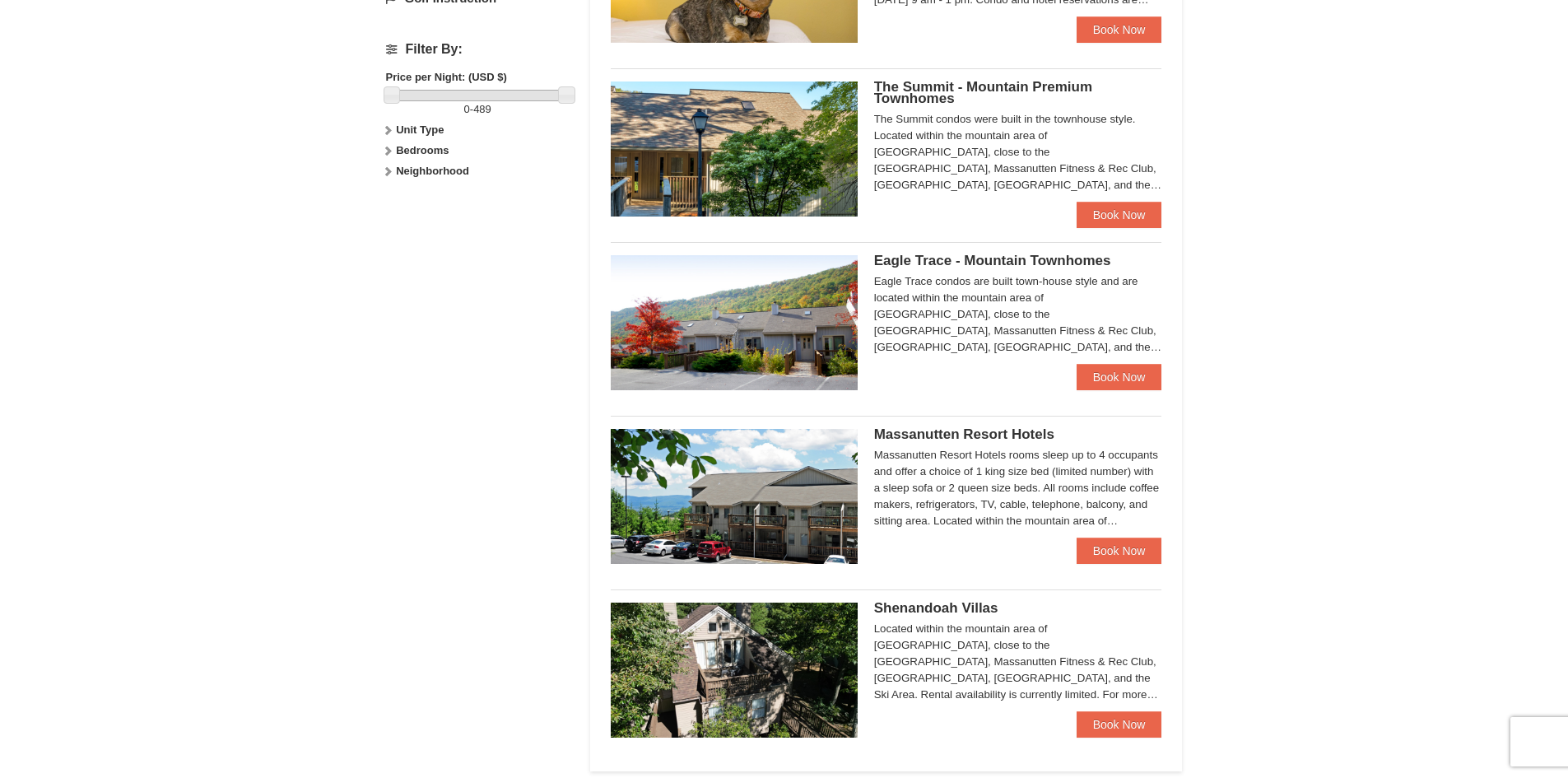
click at [1007, 281] on div "Eagle Trace condos are built town-house style and are located within the mounta…" at bounding box center [1018, 314] width 288 height 82
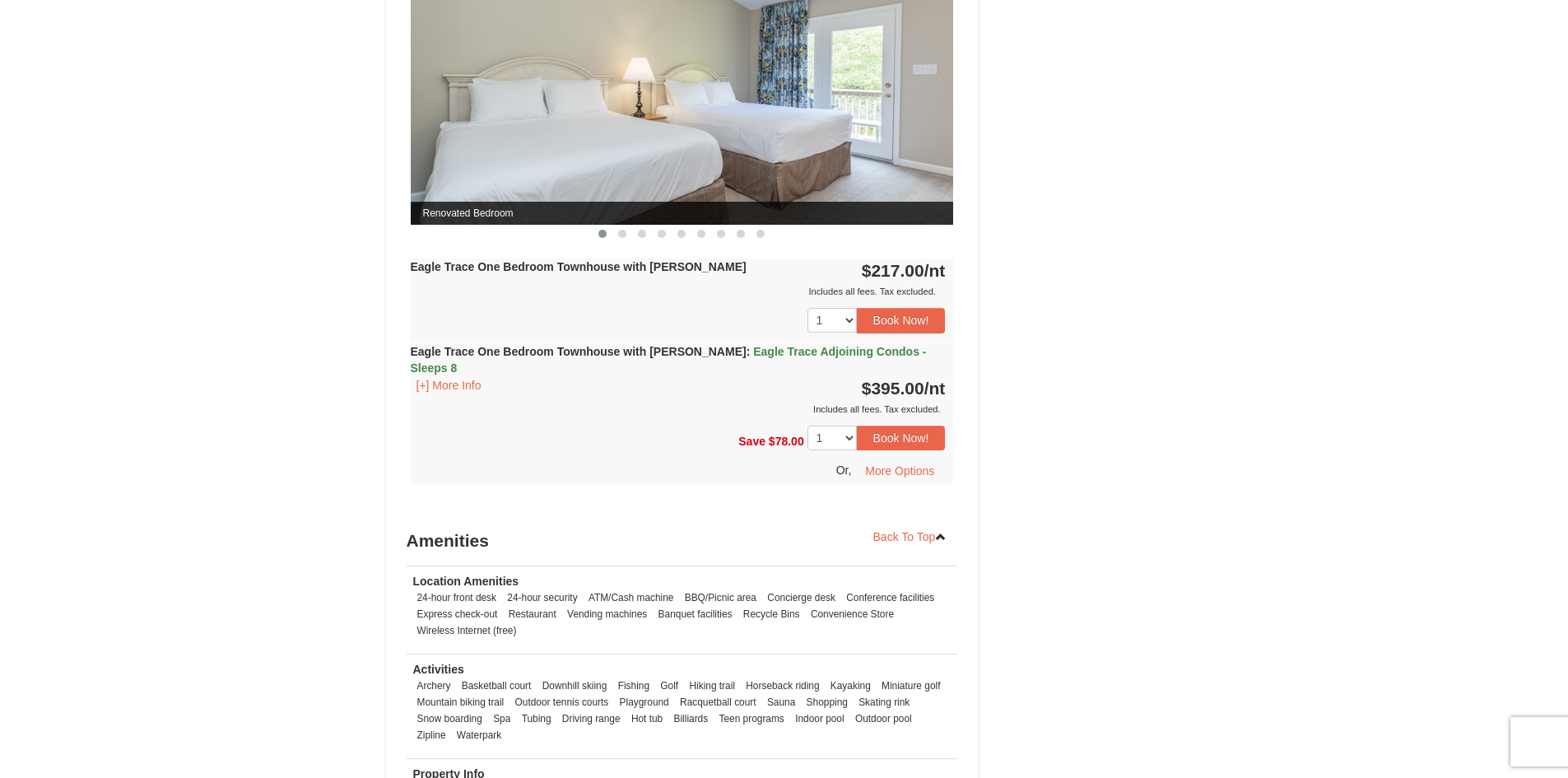
scroll to position [1421, 0]
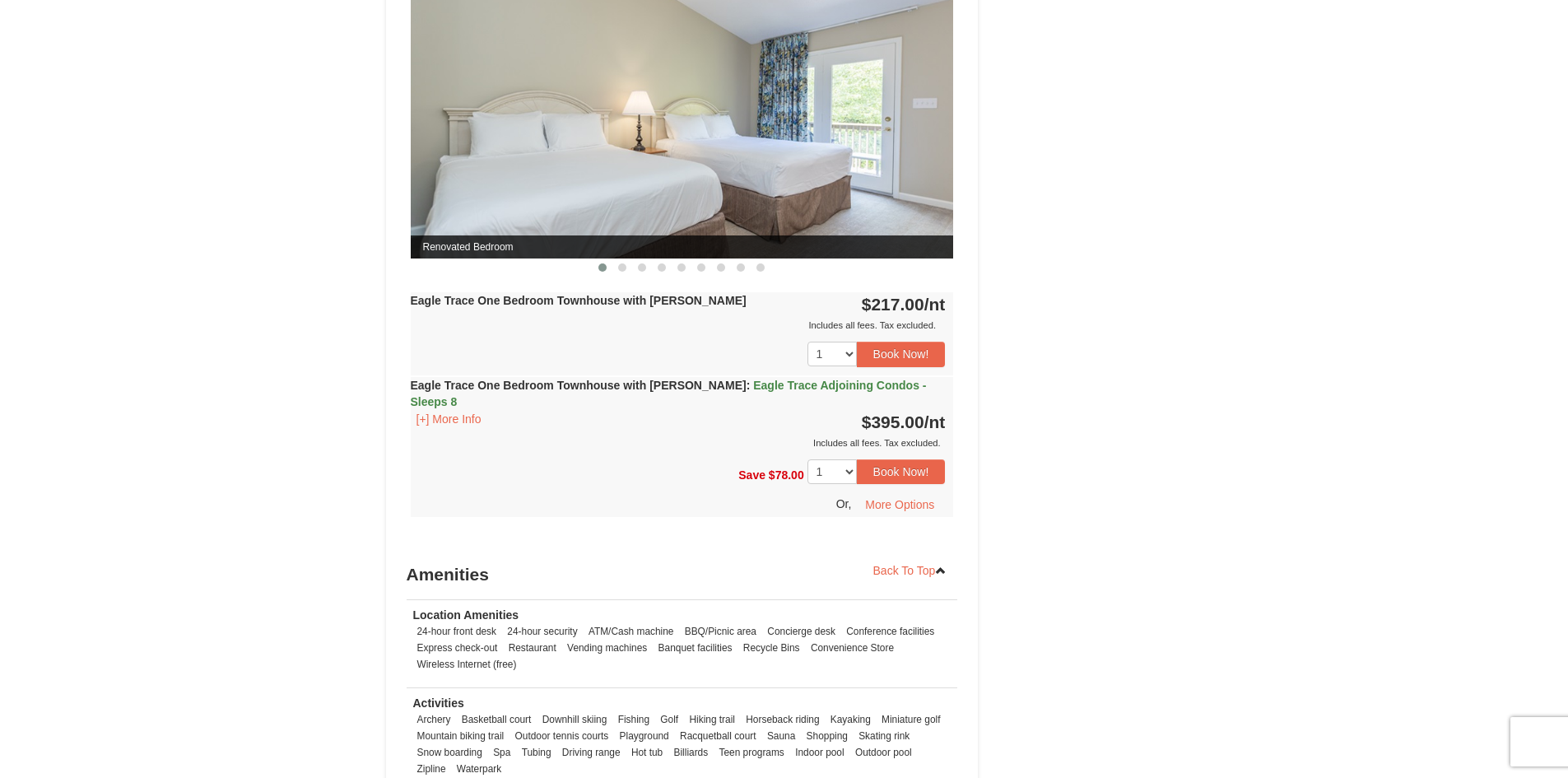
click at [749, 197] on img at bounding box center [682, 110] width 543 height 297
click at [625, 266] on span at bounding box center [623, 268] width 9 height 9
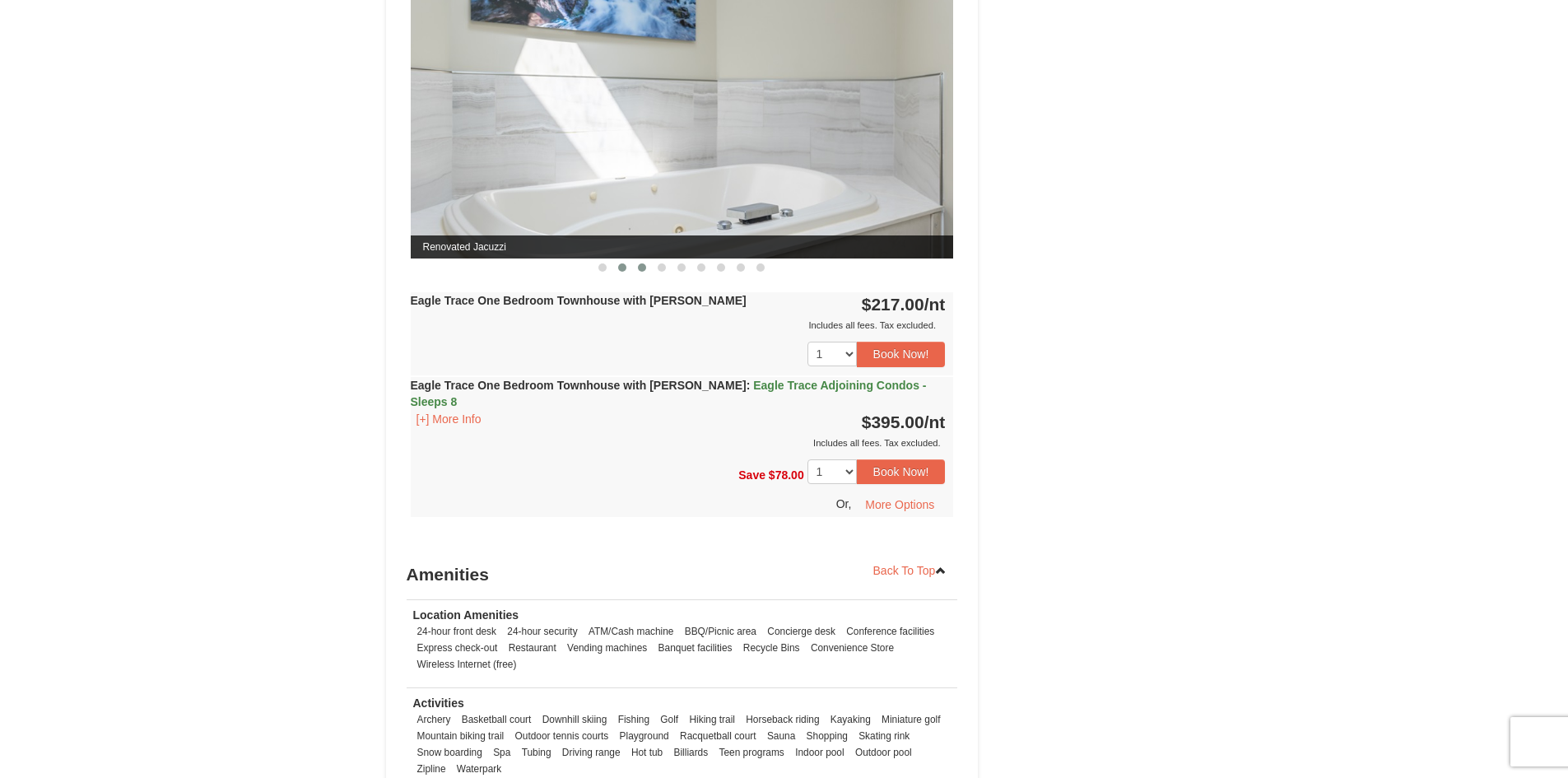
click at [634, 267] on button at bounding box center [642, 267] width 20 height 16
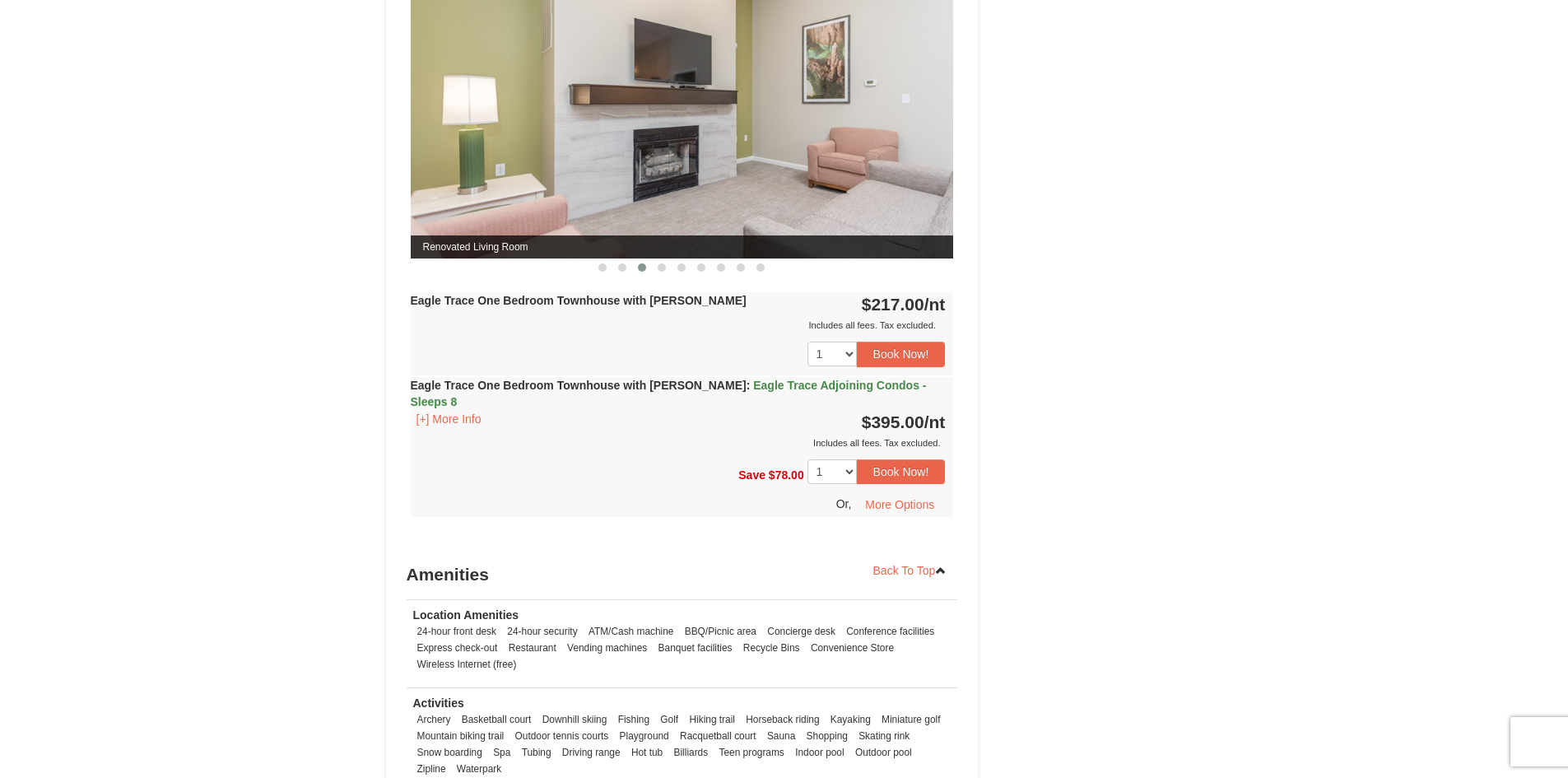
click at [648, 265] on button at bounding box center [642, 267] width 20 height 16
click at [667, 265] on button at bounding box center [661, 267] width 20 height 16
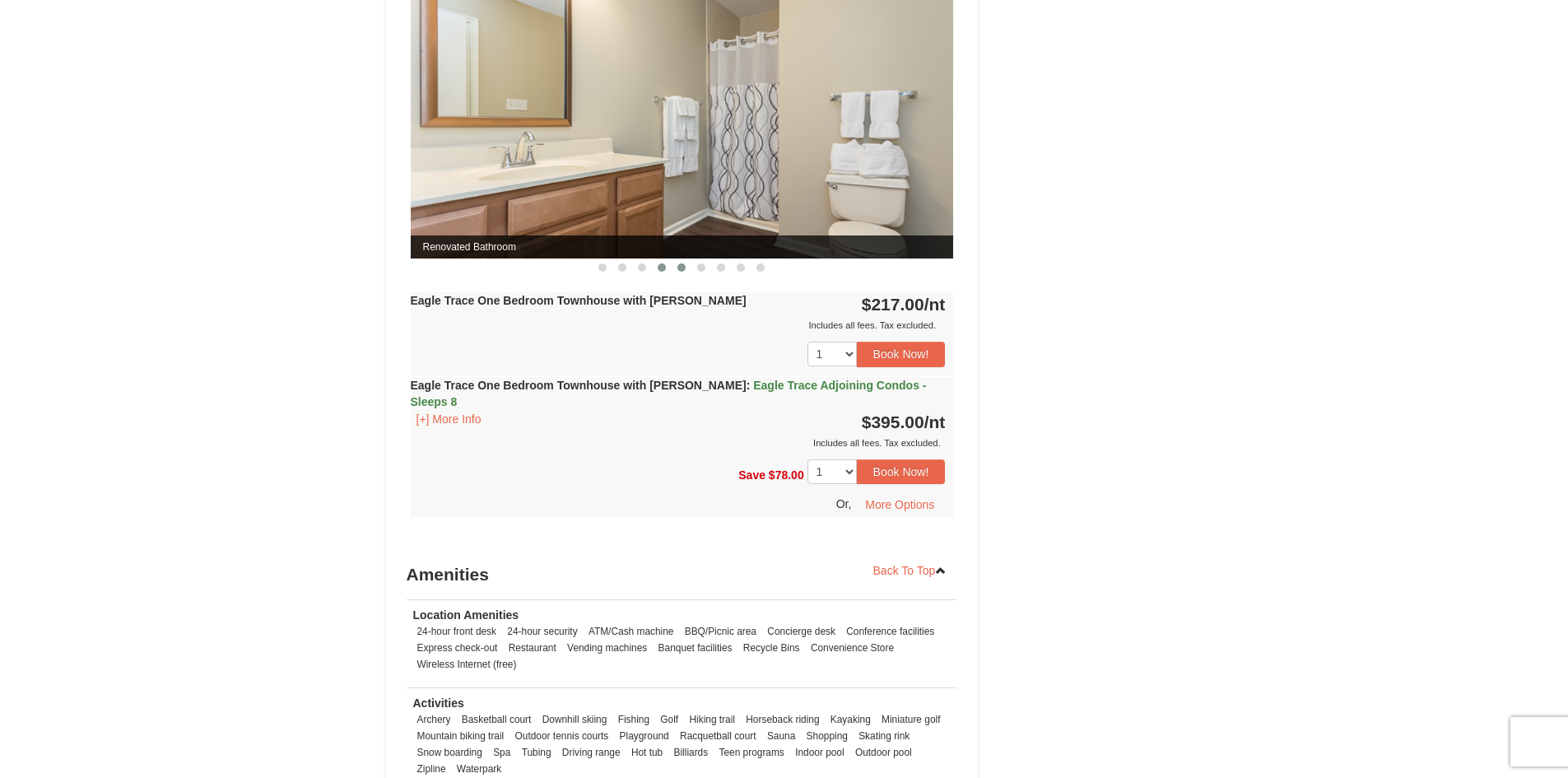
click at [686, 266] on button at bounding box center [681, 267] width 20 height 16
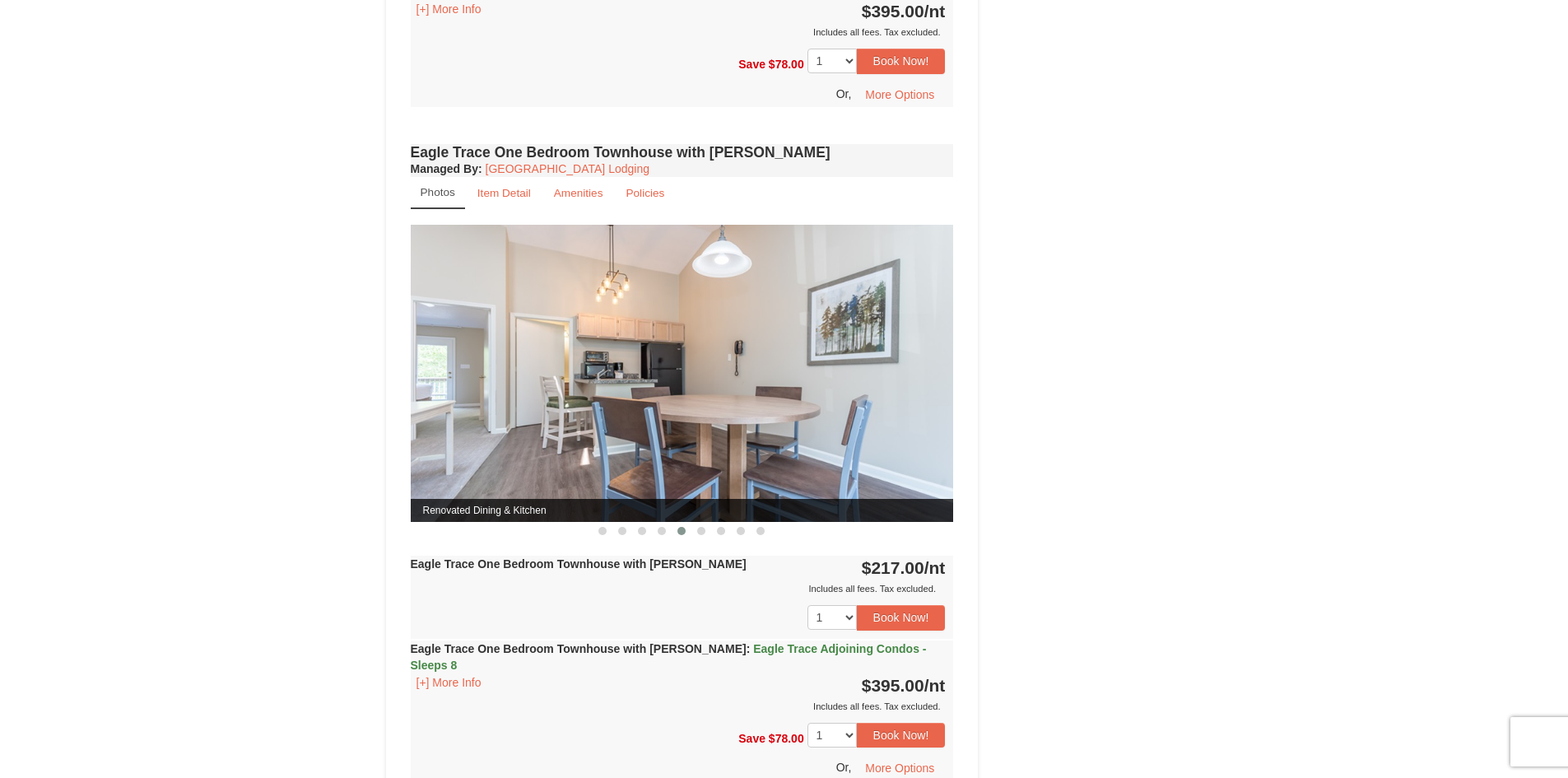
scroll to position [1132, 0]
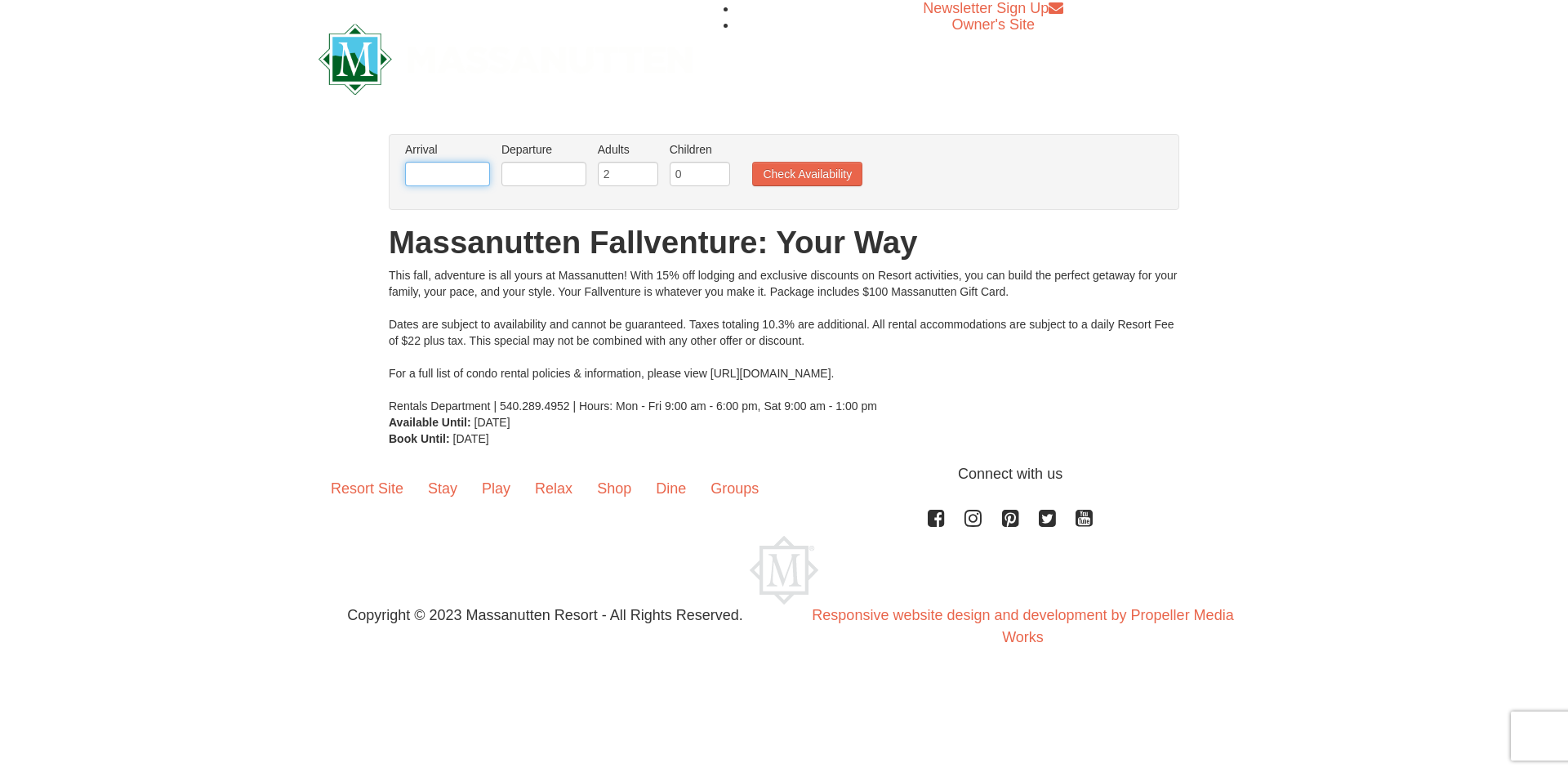
click at [464, 166] on input "text" at bounding box center [447, 174] width 85 height 25
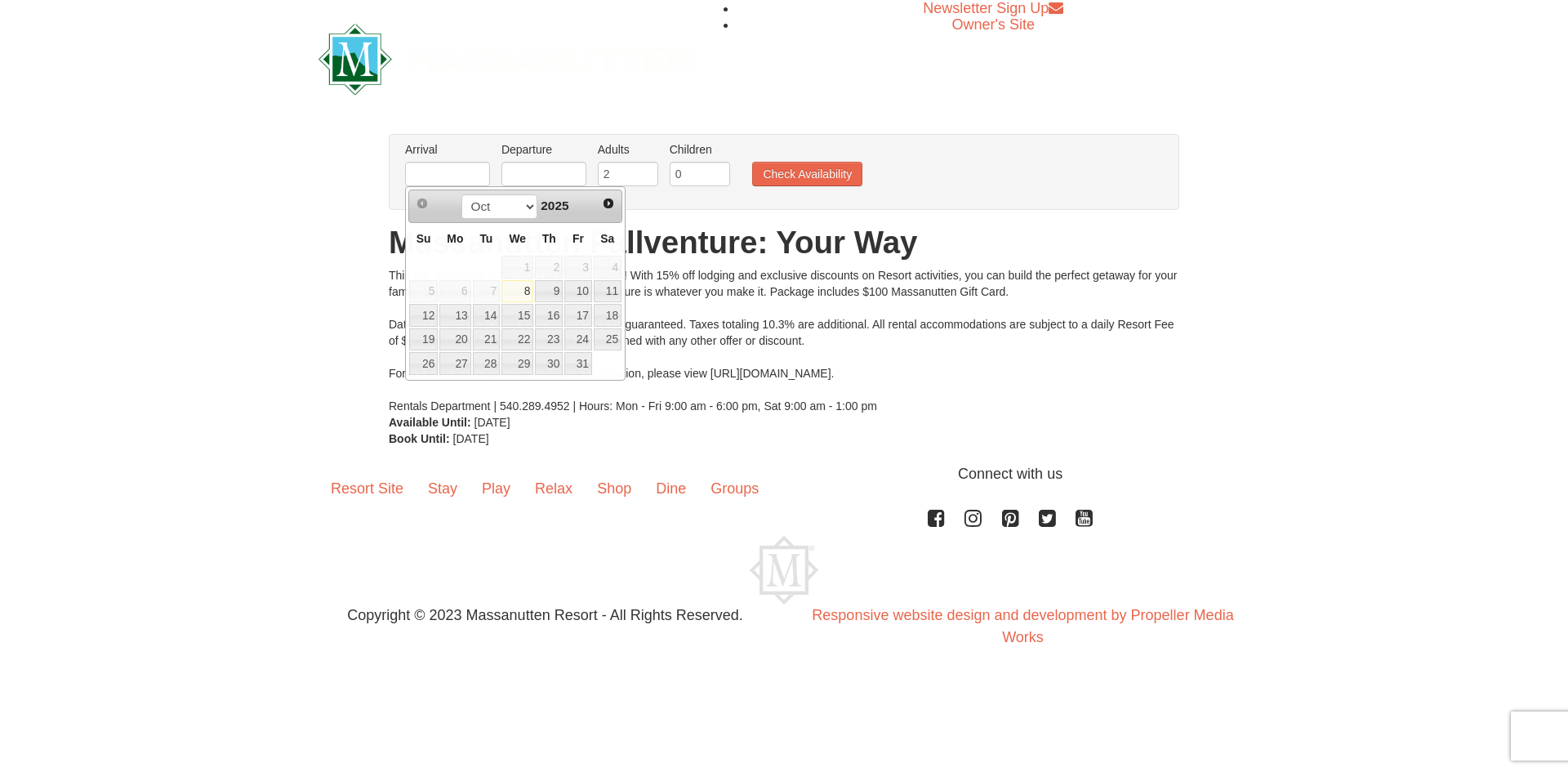
drag, startPoint x: 1038, startPoint y: 421, endPoint x: 1025, endPoint y: 416, distance: 13.9
click at [1038, 421] on div "From: To: Adults: 2 Children: 0 Change Arrival Please format dates MM/DD/YYYY P…" at bounding box center [784, 290] width 790 height 313
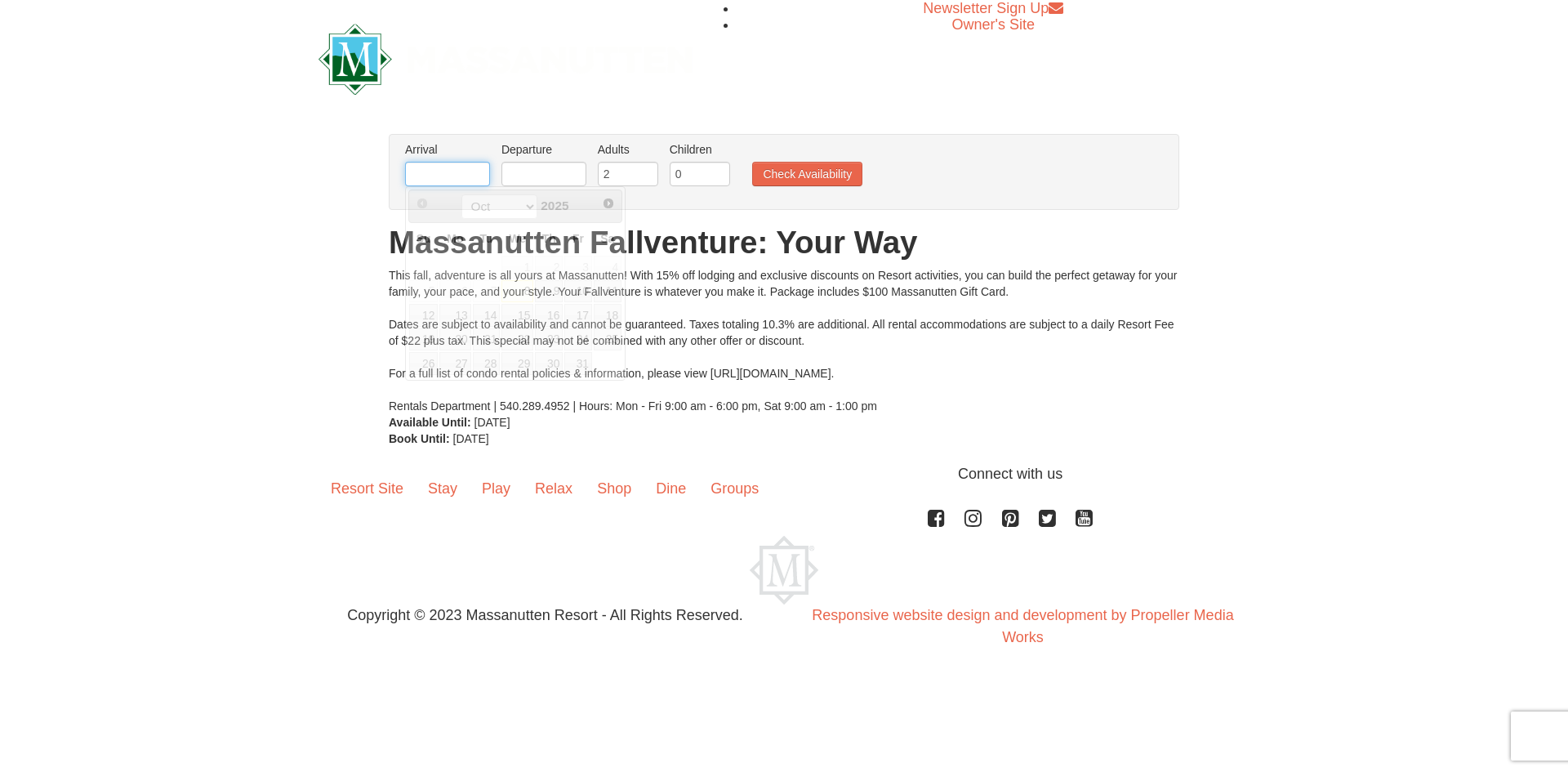
click at [468, 175] on input "text" at bounding box center [447, 174] width 85 height 25
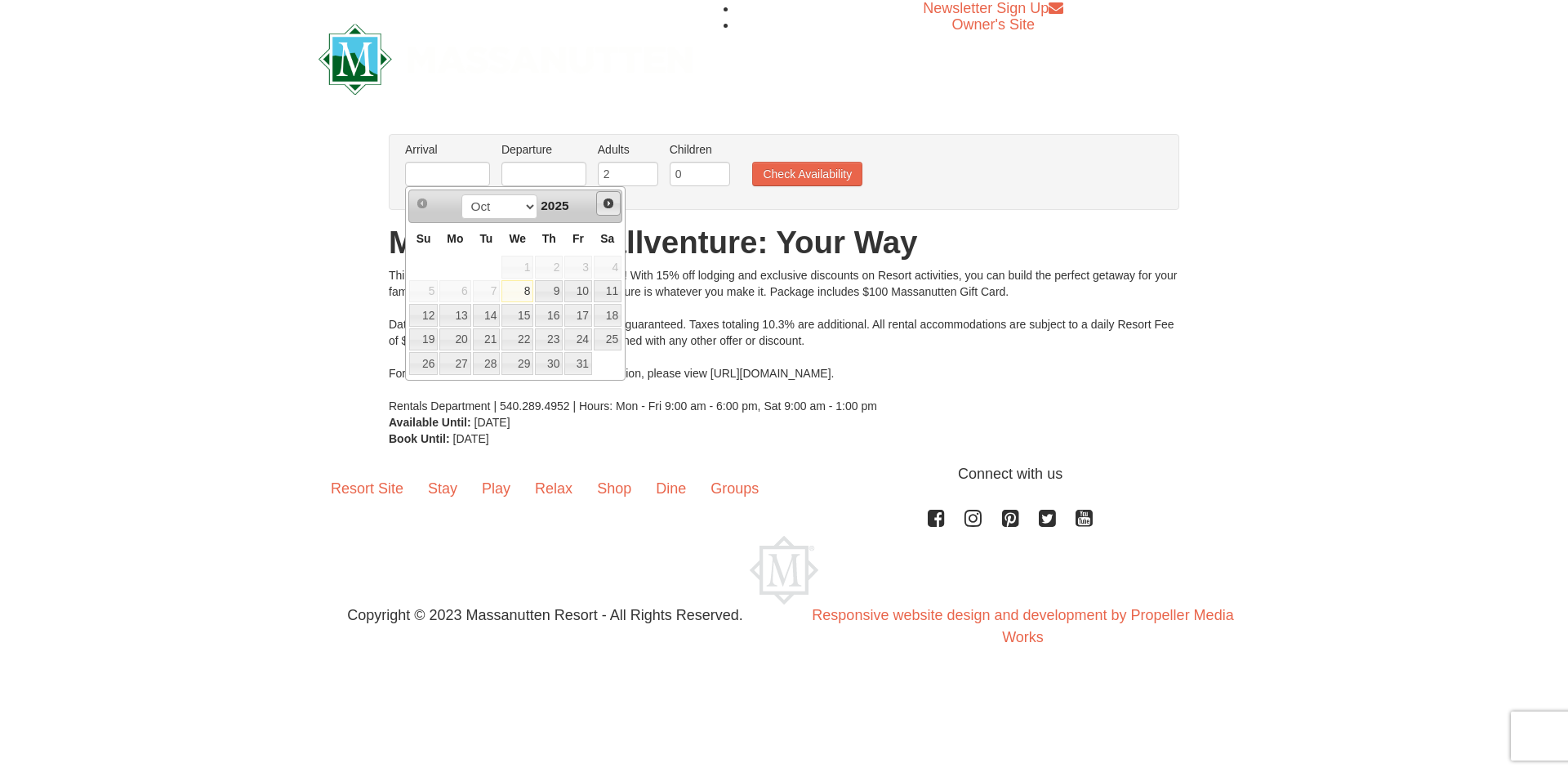
click at [612, 202] on span "Next" at bounding box center [608, 203] width 13 height 13
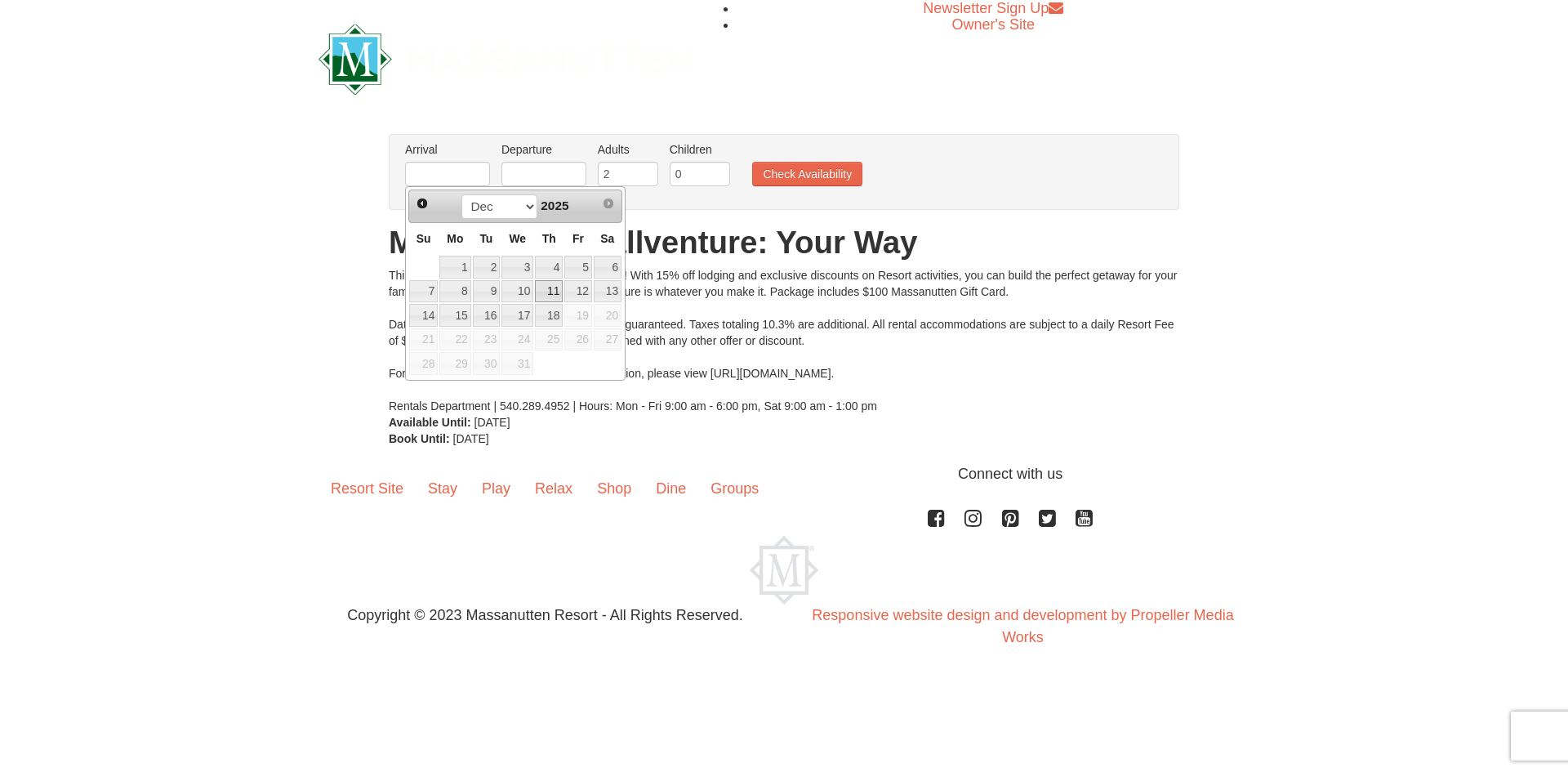
click at [550, 293] on link "11" at bounding box center [548, 291] width 28 height 23
type input "[DATE]"
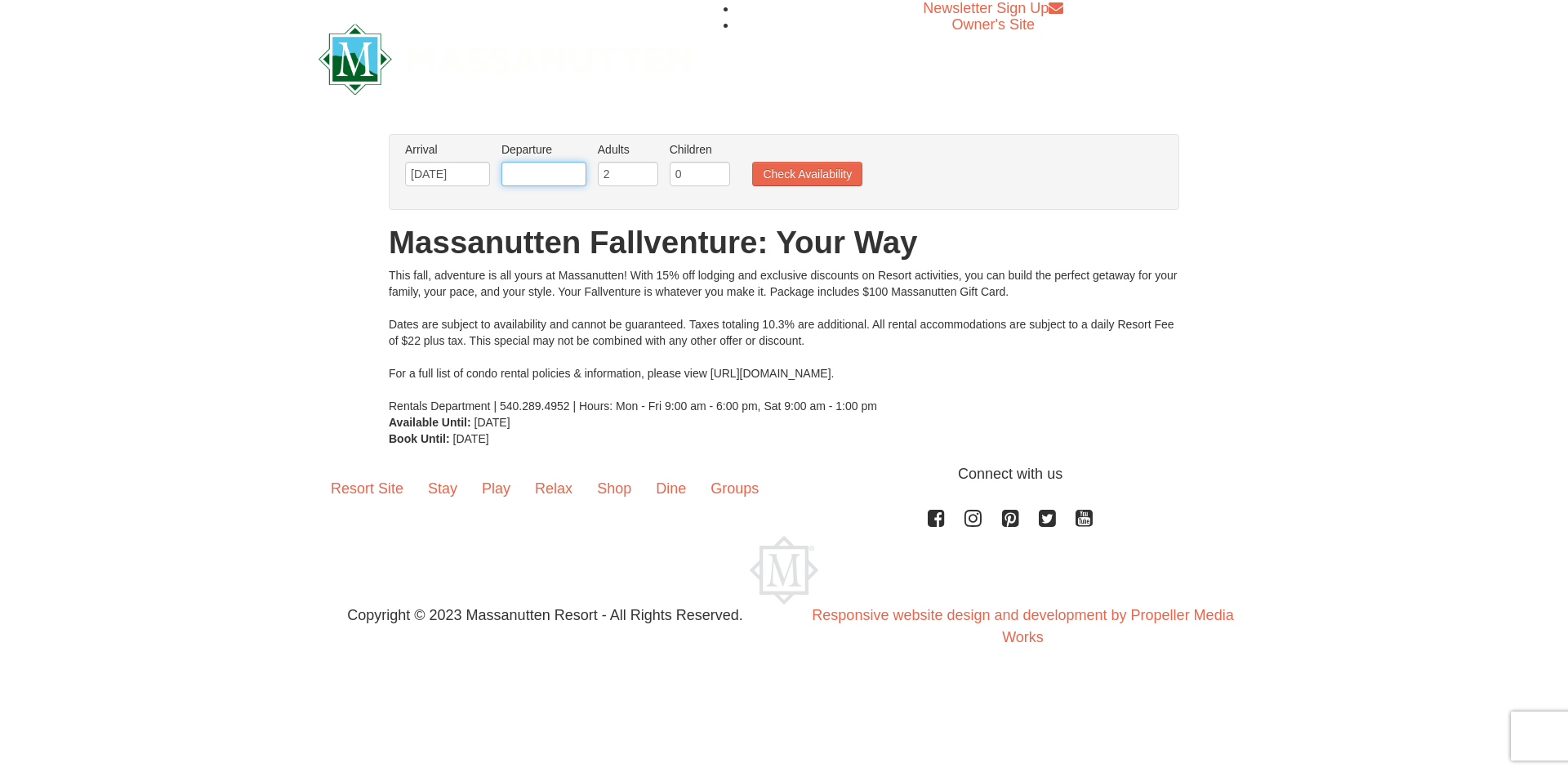
click at [506, 179] on input "text" at bounding box center [544, 174] width 85 height 25
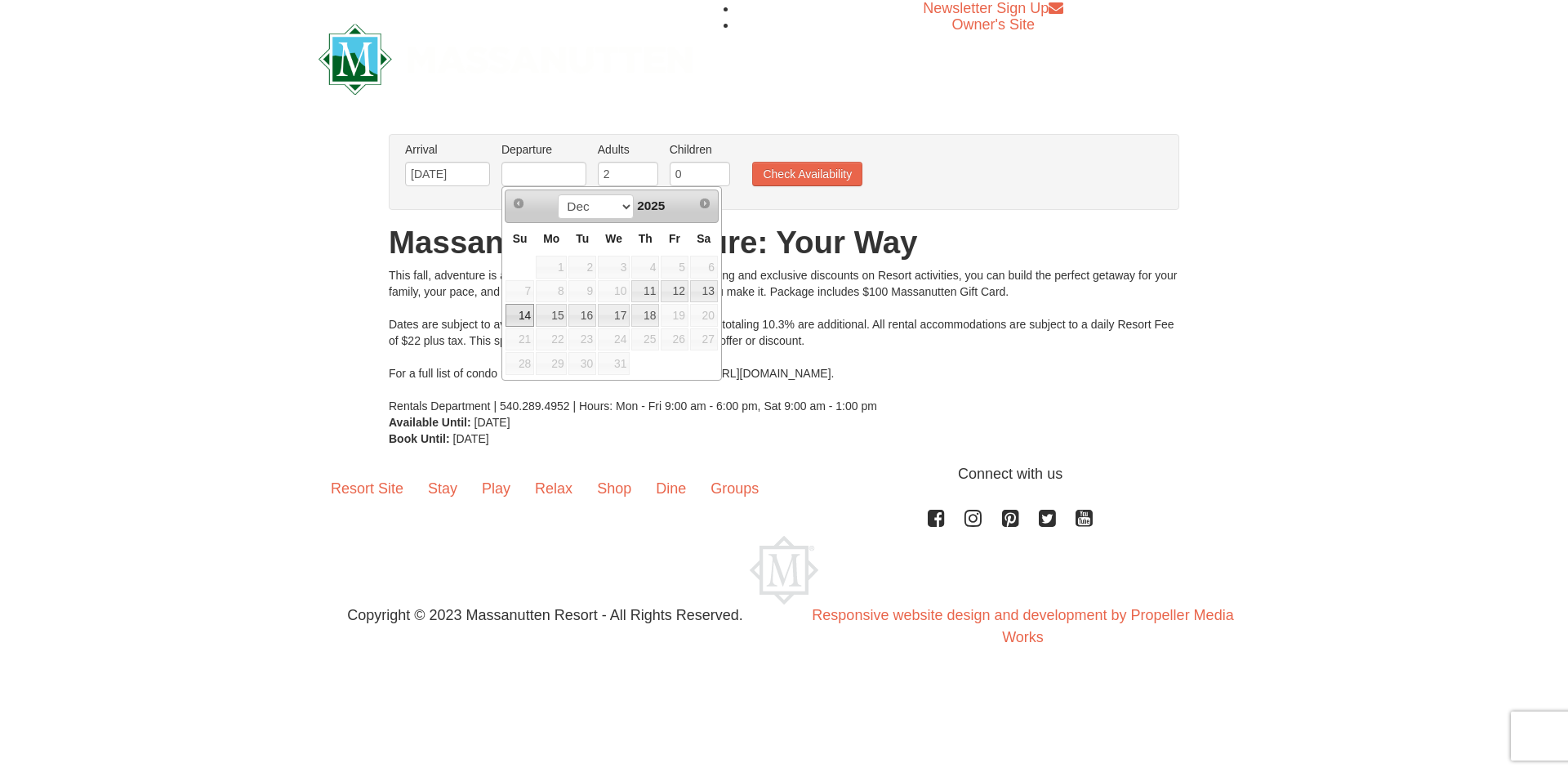
click at [515, 313] on link "14" at bounding box center [520, 315] width 29 height 23
type input "[DATE]"
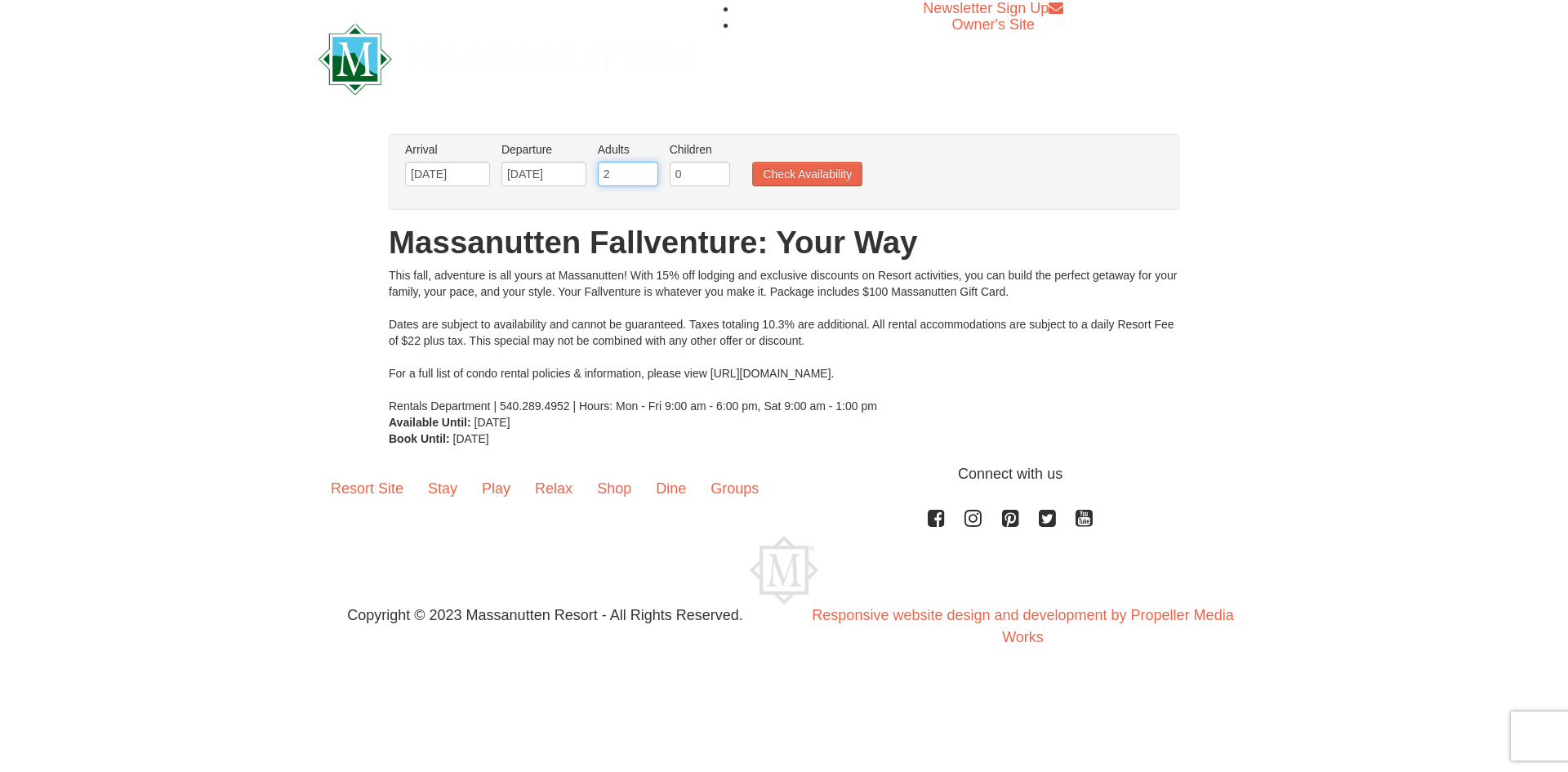
click at [617, 181] on input "2" at bounding box center [627, 174] width 60 height 25
click at [647, 170] on input "3" at bounding box center [627, 174] width 60 height 25
type input "4"
click at [647, 170] on input "4" at bounding box center [627, 174] width 60 height 25
click at [773, 180] on button "Check Availability" at bounding box center [807, 174] width 110 height 25
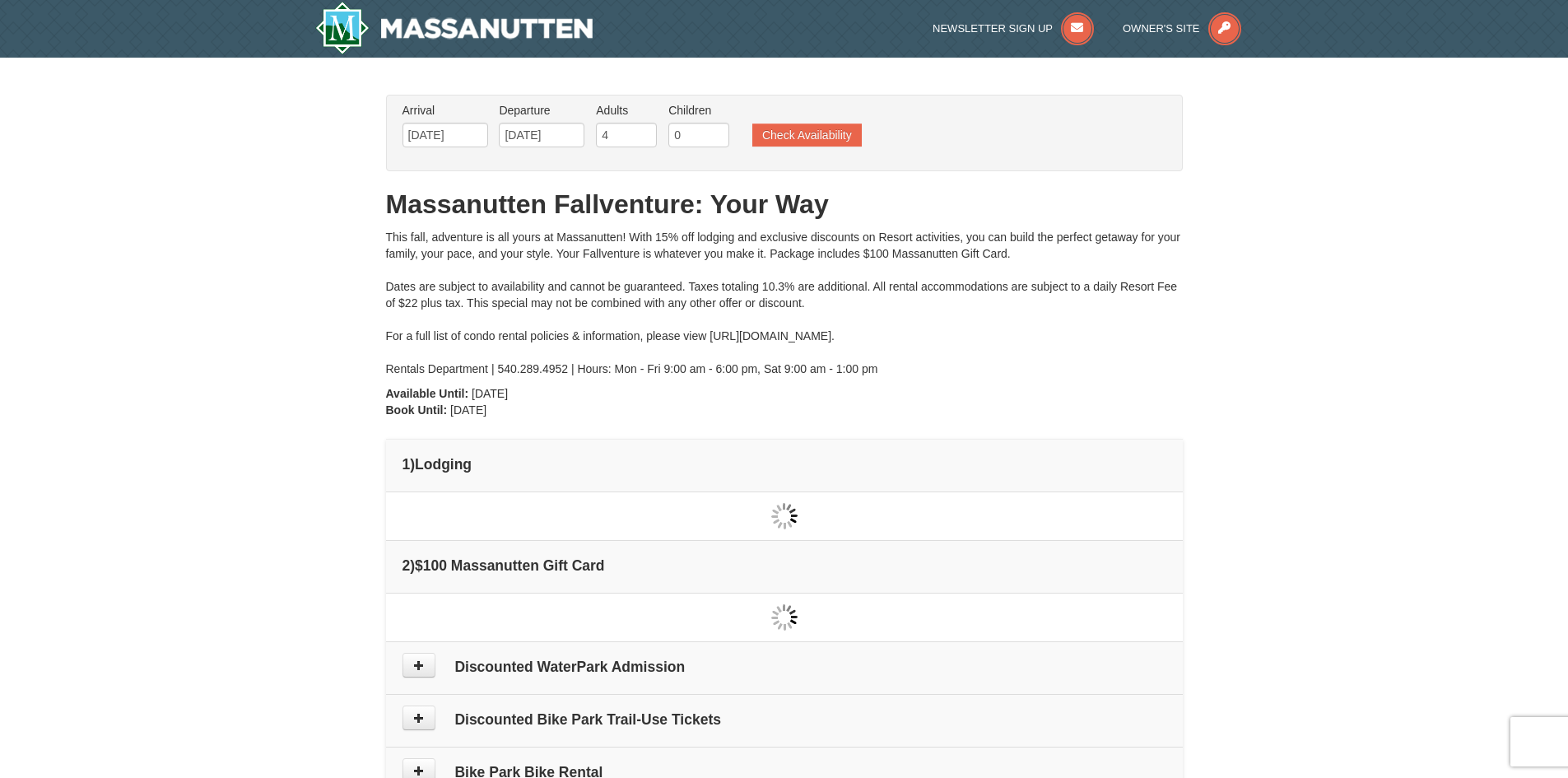
type input "[DATE]"
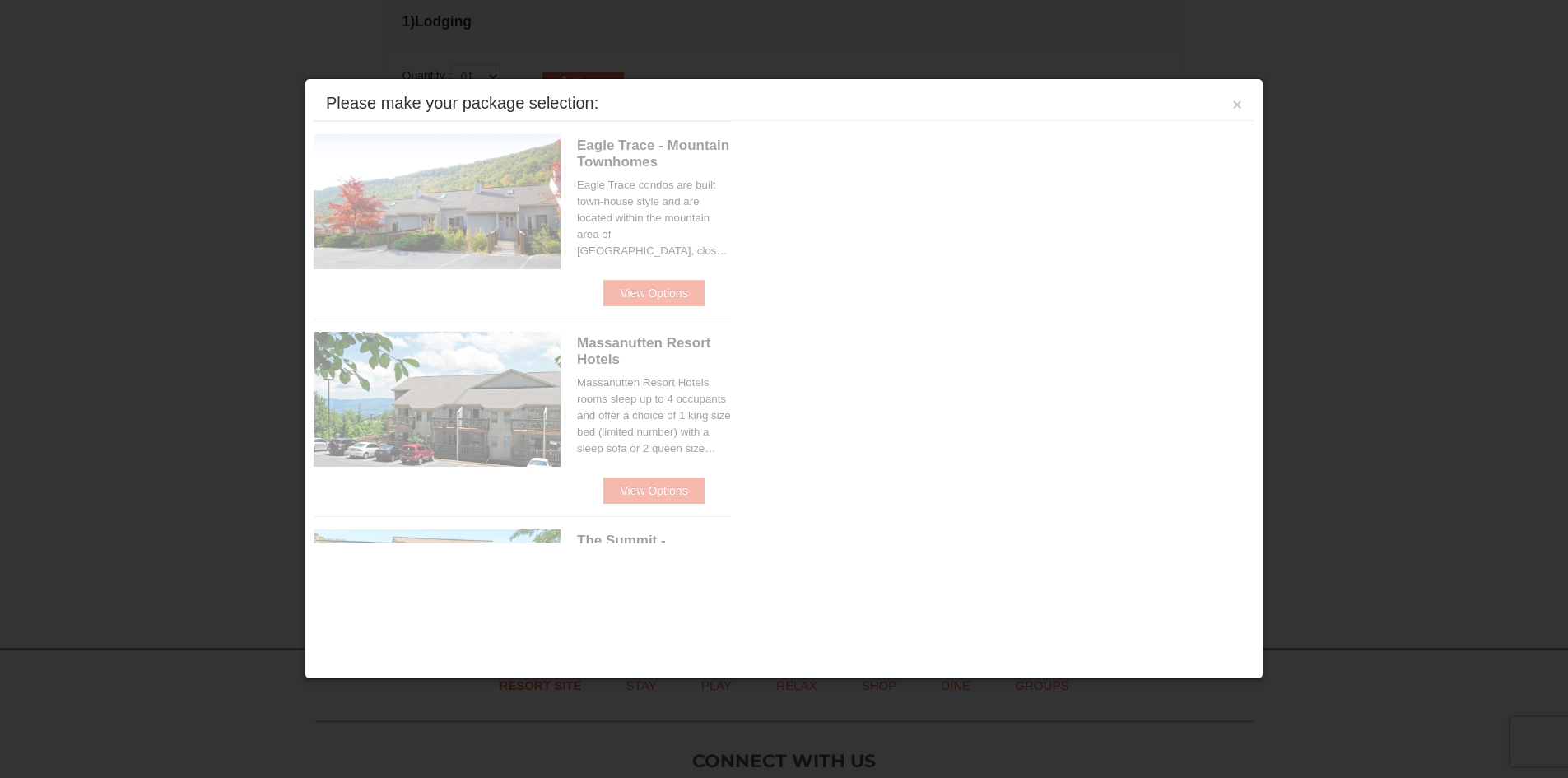
scroll to position [503, 0]
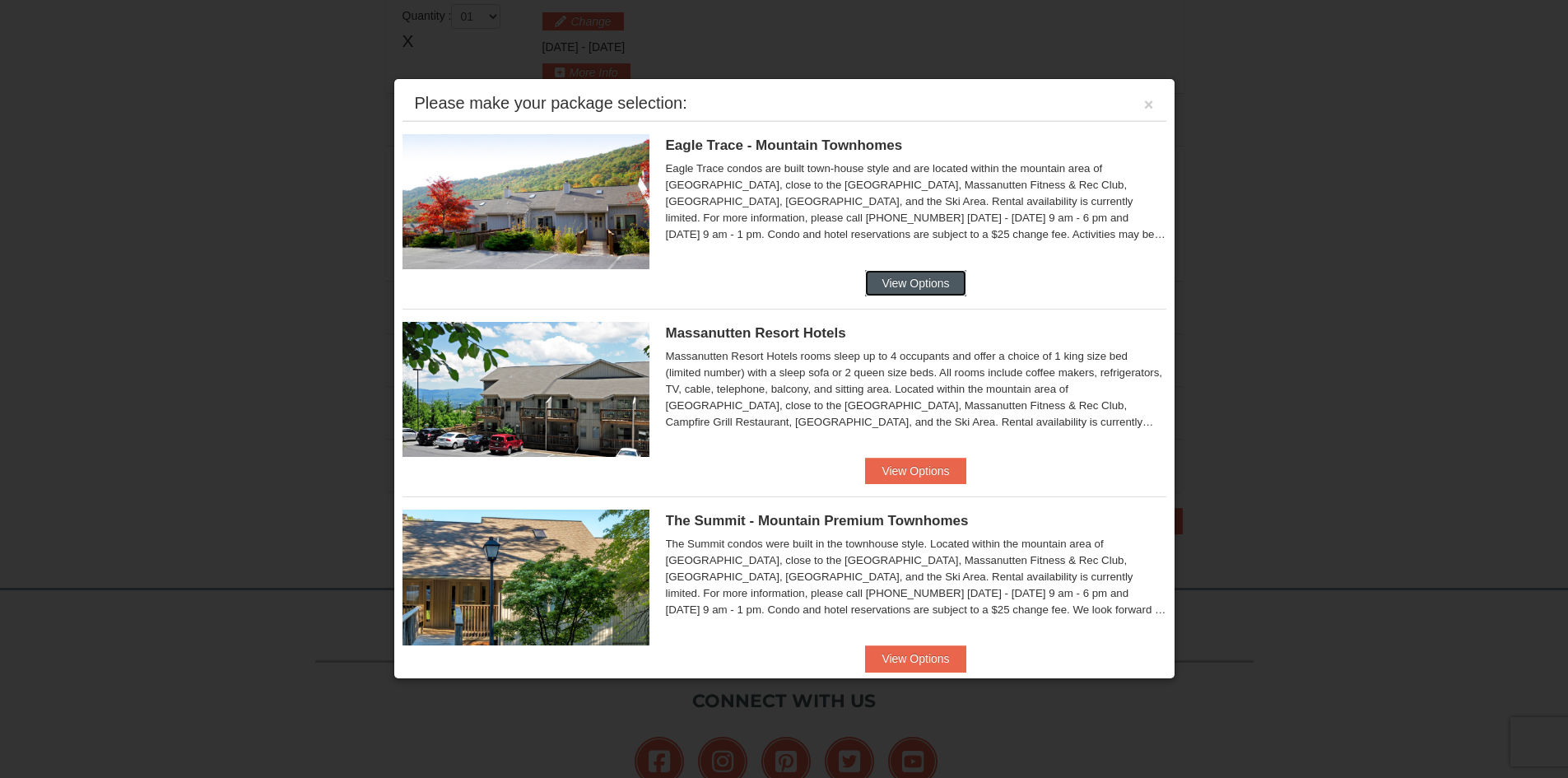
click at [879, 276] on button "View Options" at bounding box center [914, 283] width 100 height 27
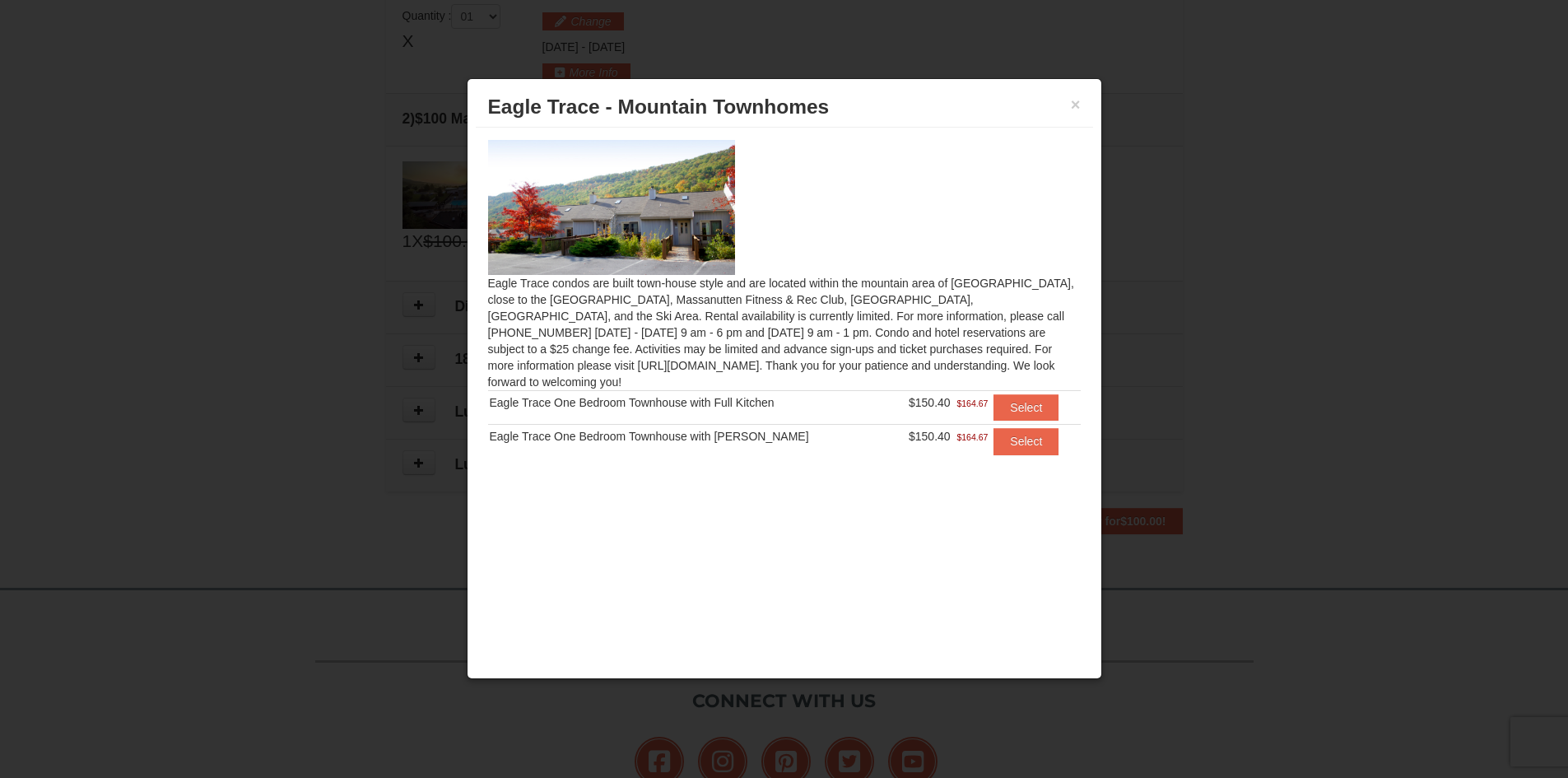
click at [665, 222] on img at bounding box center [612, 208] width 247 height 135
click at [1006, 398] on button "Select" at bounding box center [1026, 407] width 65 height 27
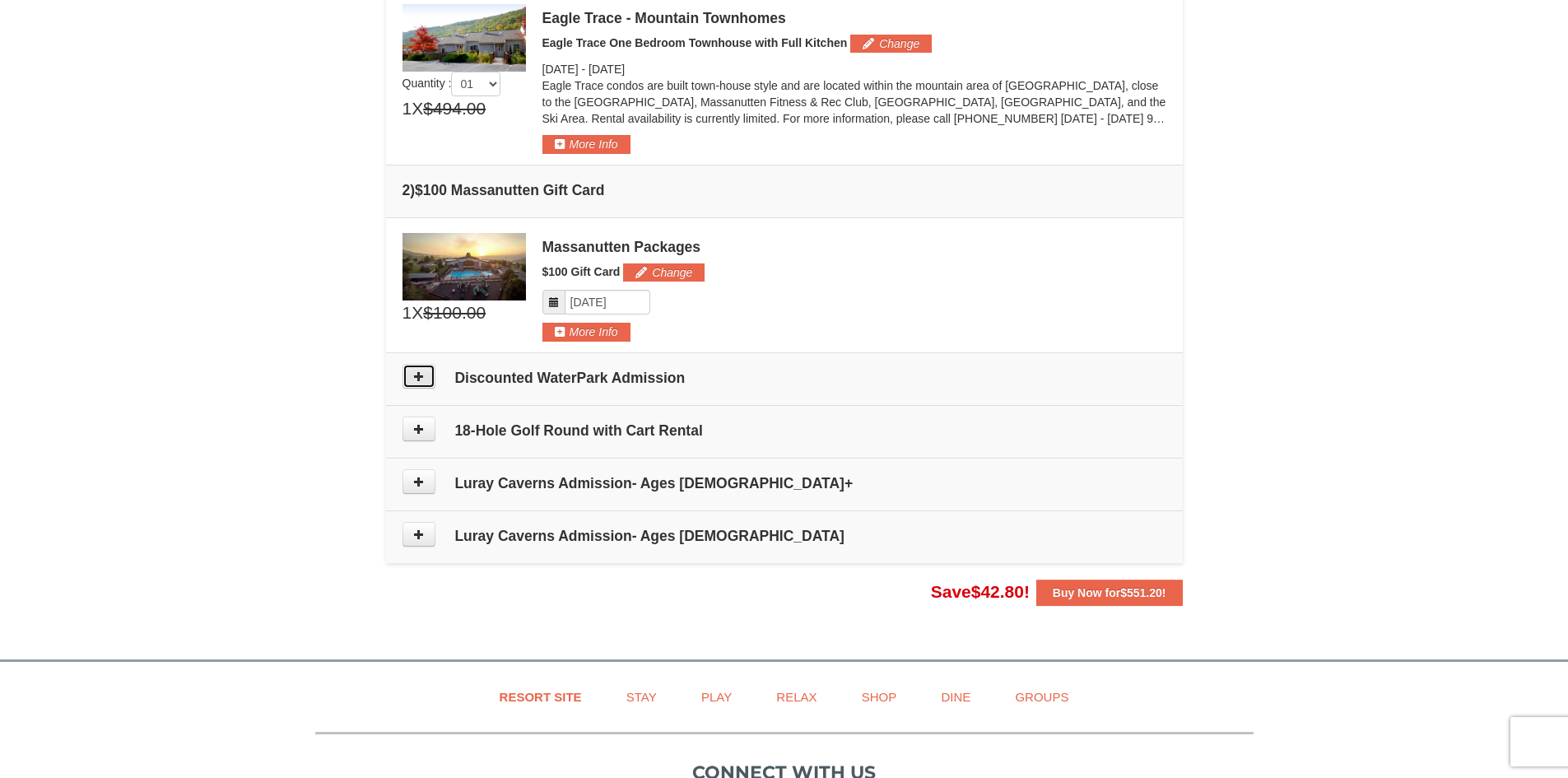
click at [422, 372] on icon at bounding box center [418, 376] width 11 height 11
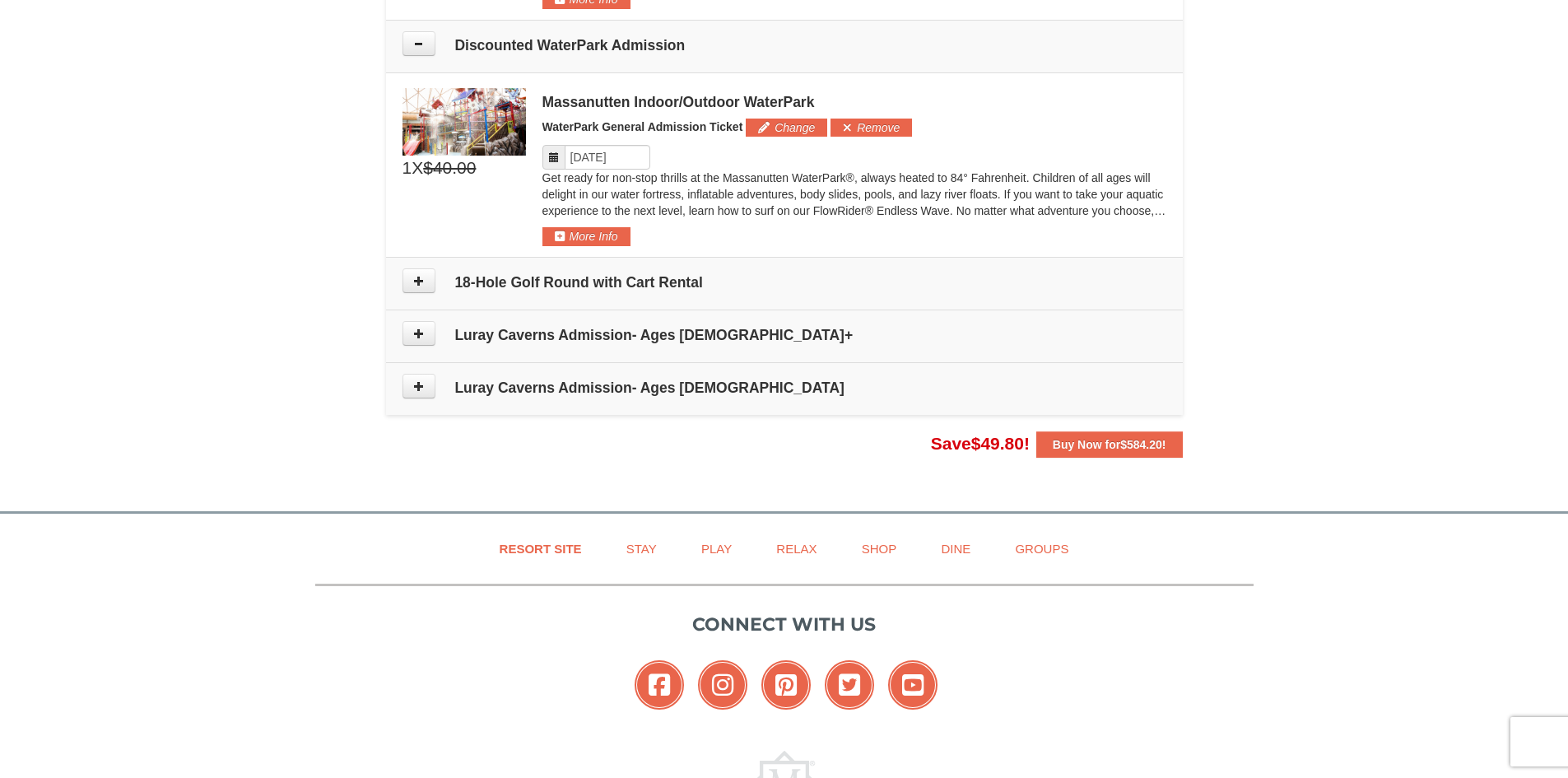
scroll to position [856, 0]
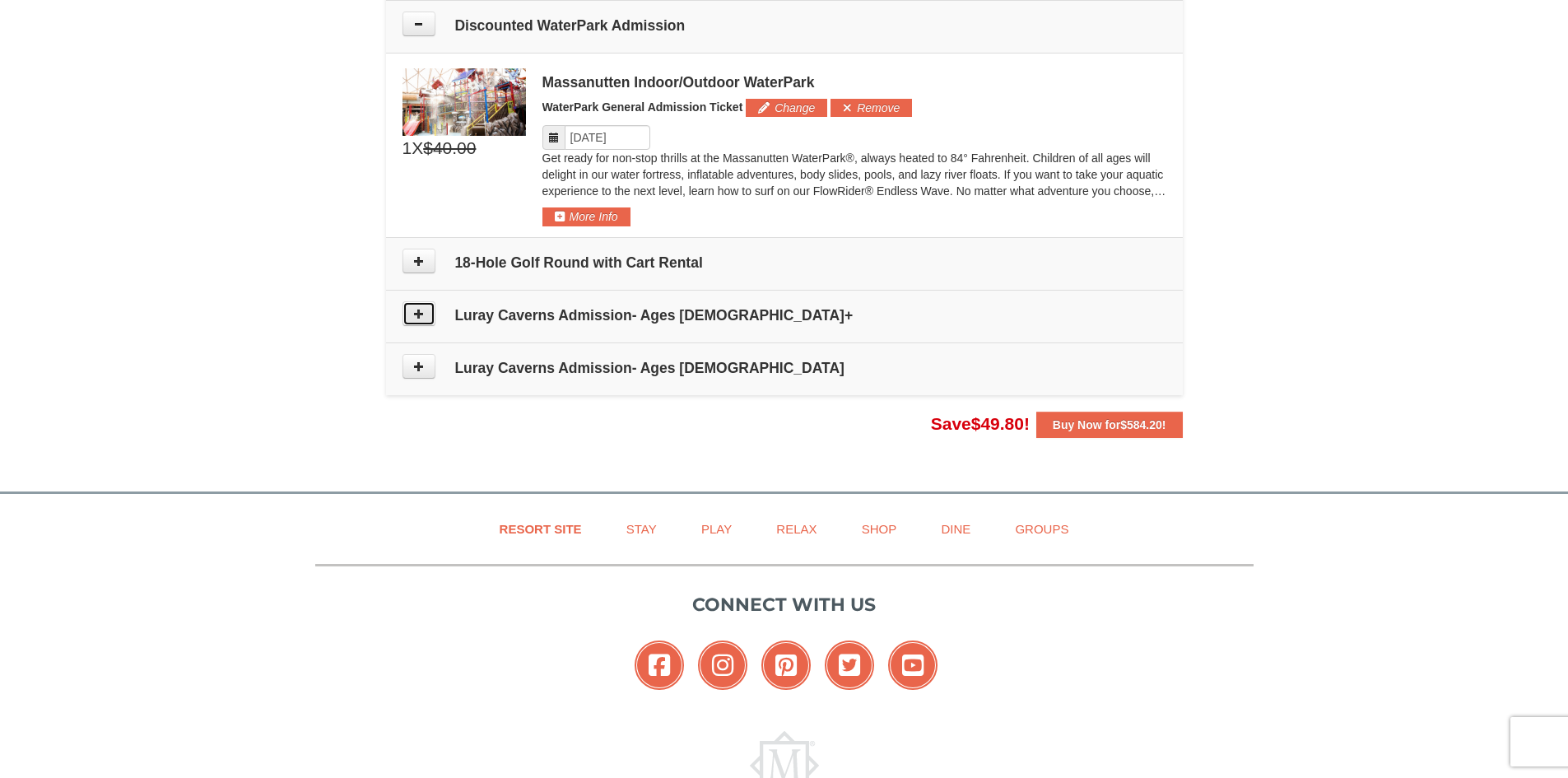
click at [417, 318] on icon at bounding box center [418, 313] width 11 height 11
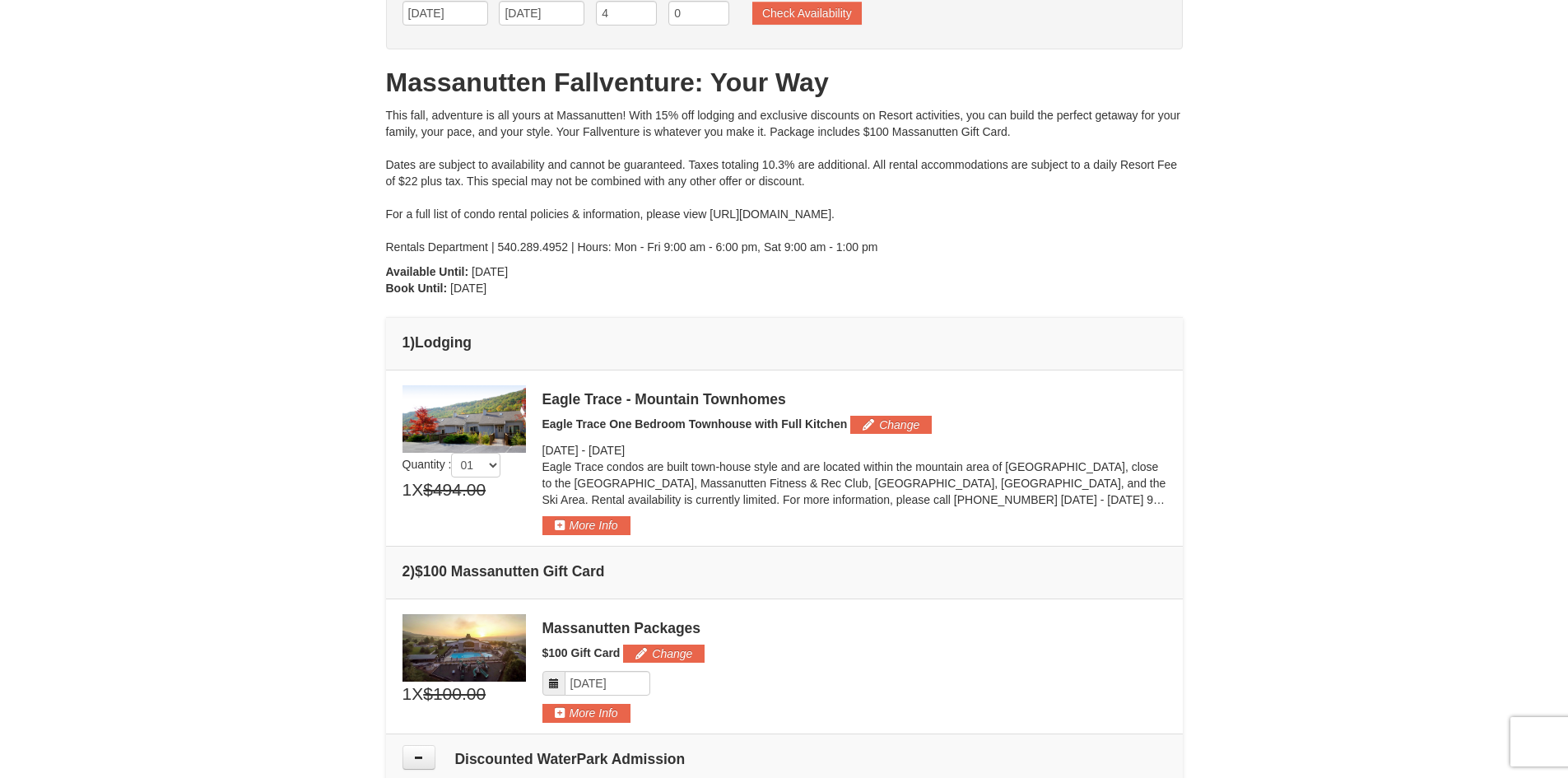
scroll to position [0, 0]
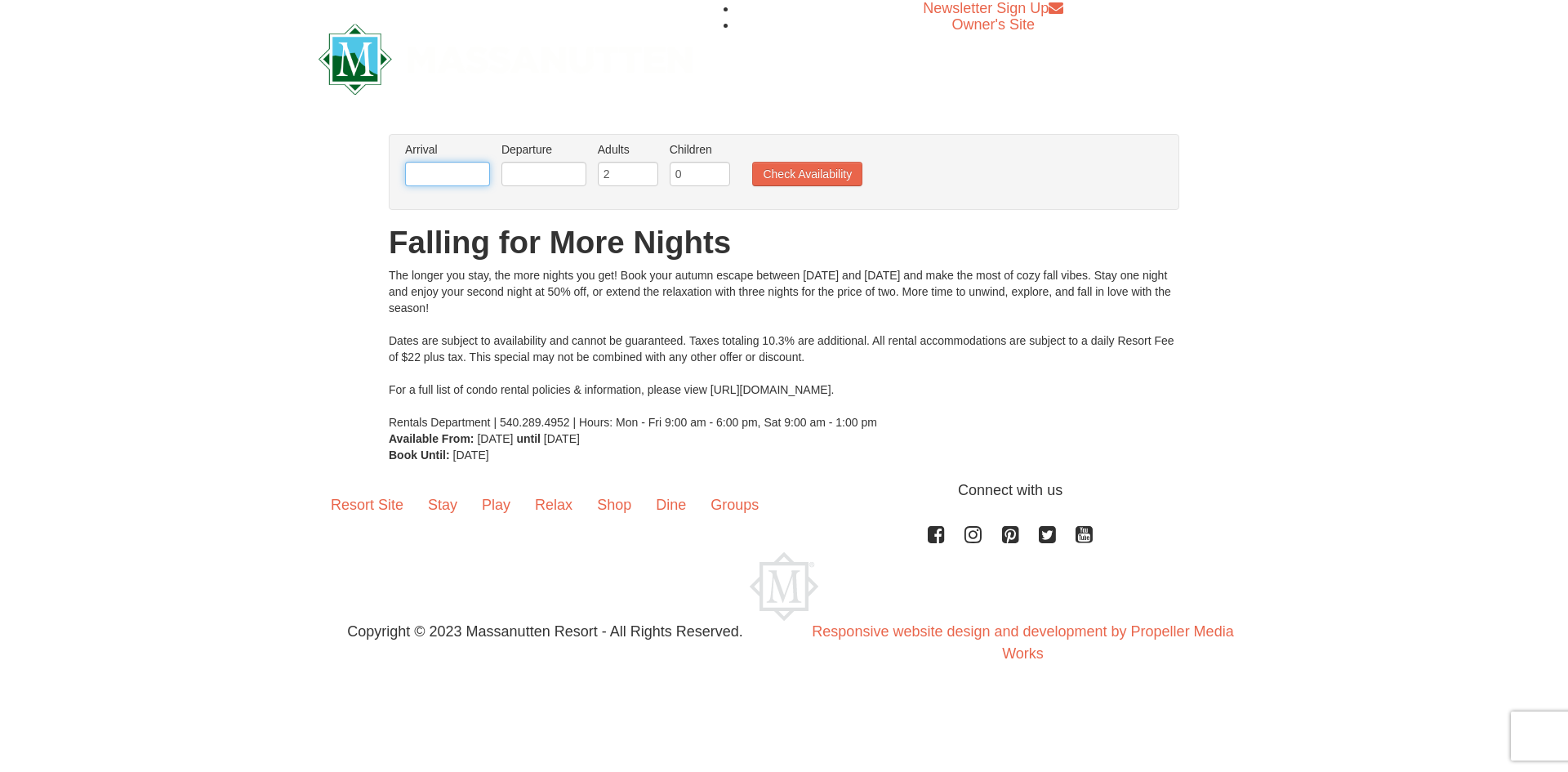
click at [474, 174] on input "text" at bounding box center [447, 174] width 85 height 25
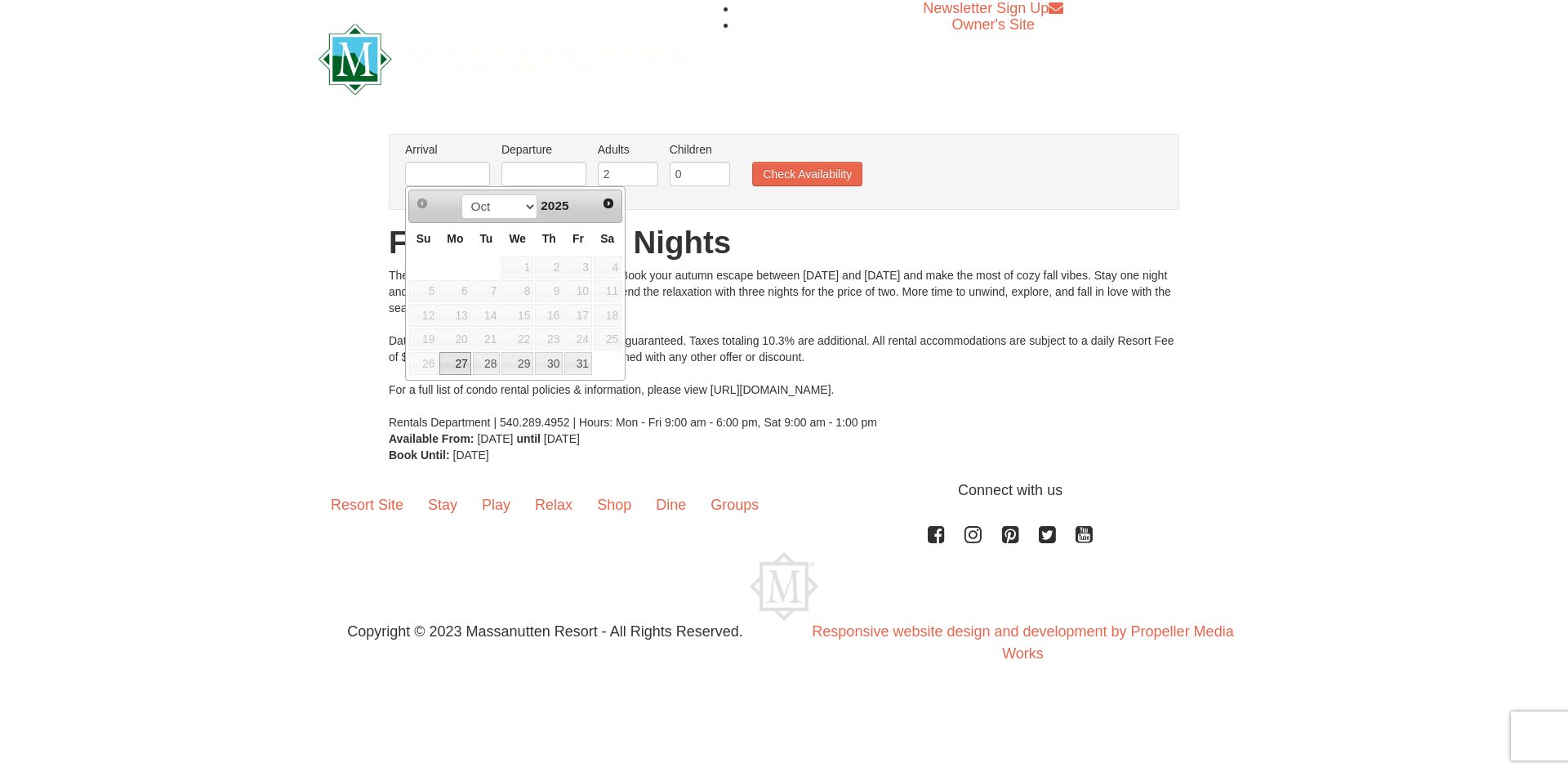
click at [679, 239] on h1 "Falling for More Nights" at bounding box center [784, 243] width 790 height 32
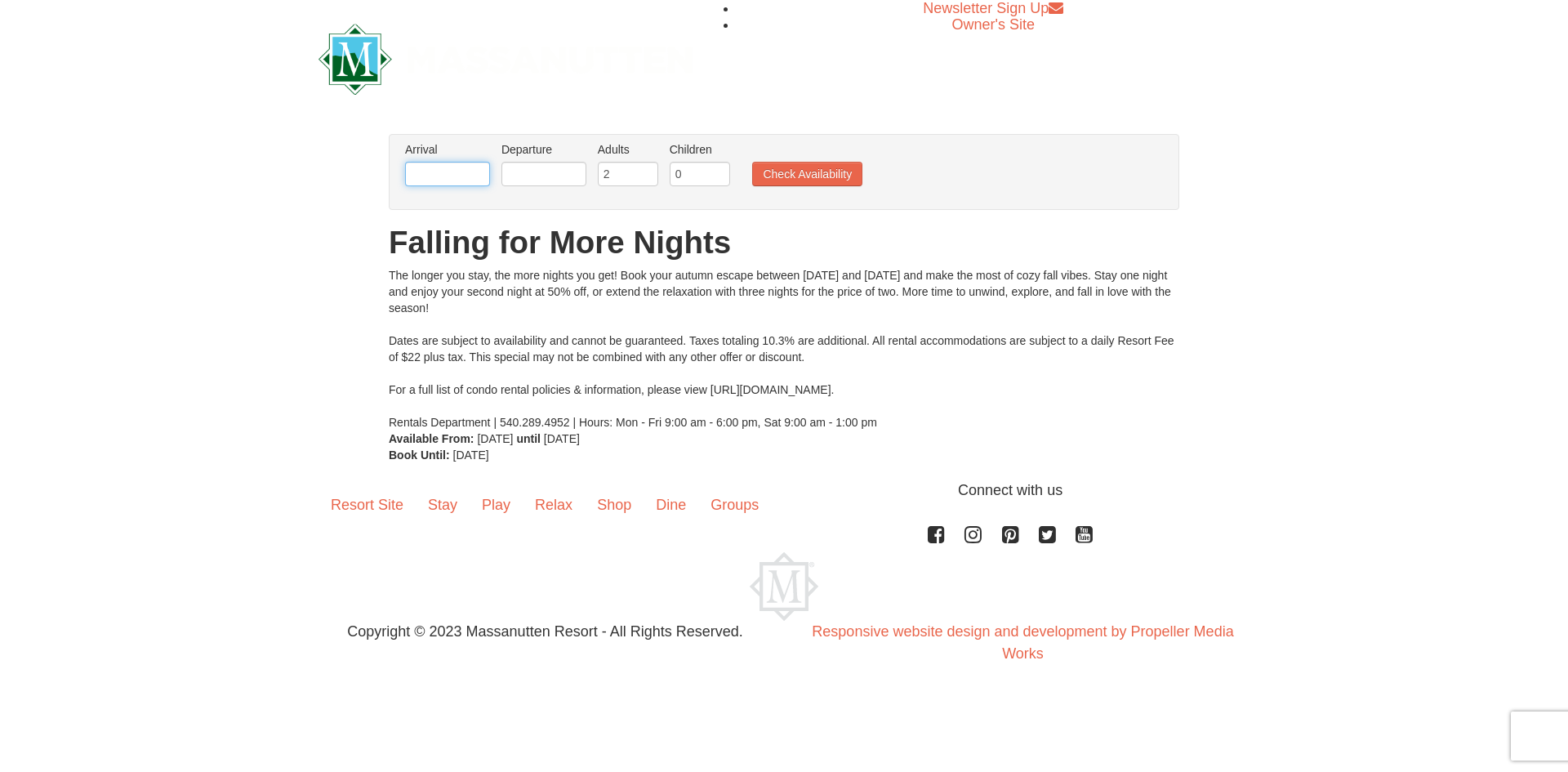
click at [446, 178] on input "text" at bounding box center [447, 174] width 85 height 25
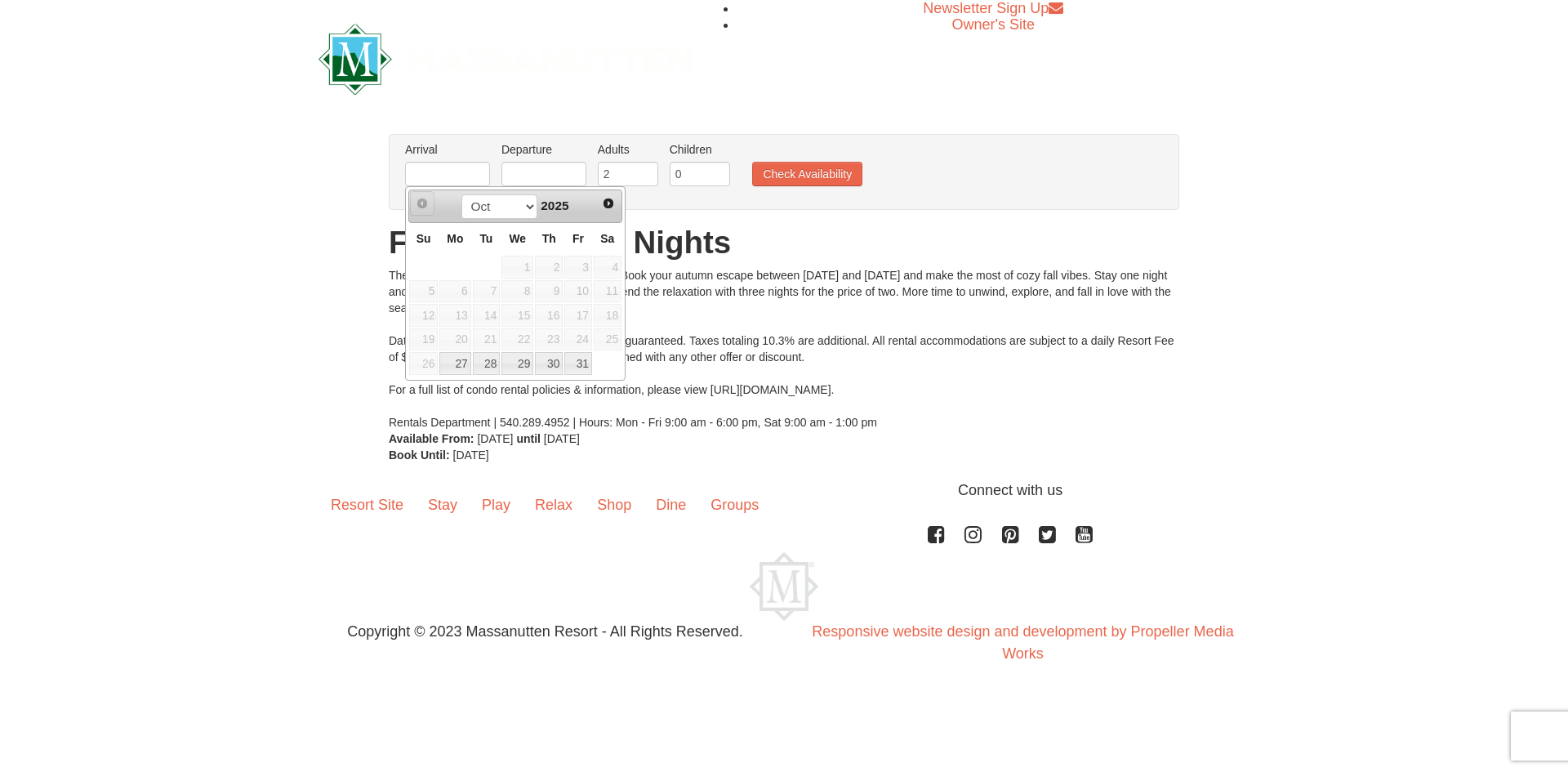
click at [418, 204] on span "Prev" at bounding box center [422, 203] width 13 height 13
click at [609, 205] on span "Next" at bounding box center [608, 203] width 13 height 13
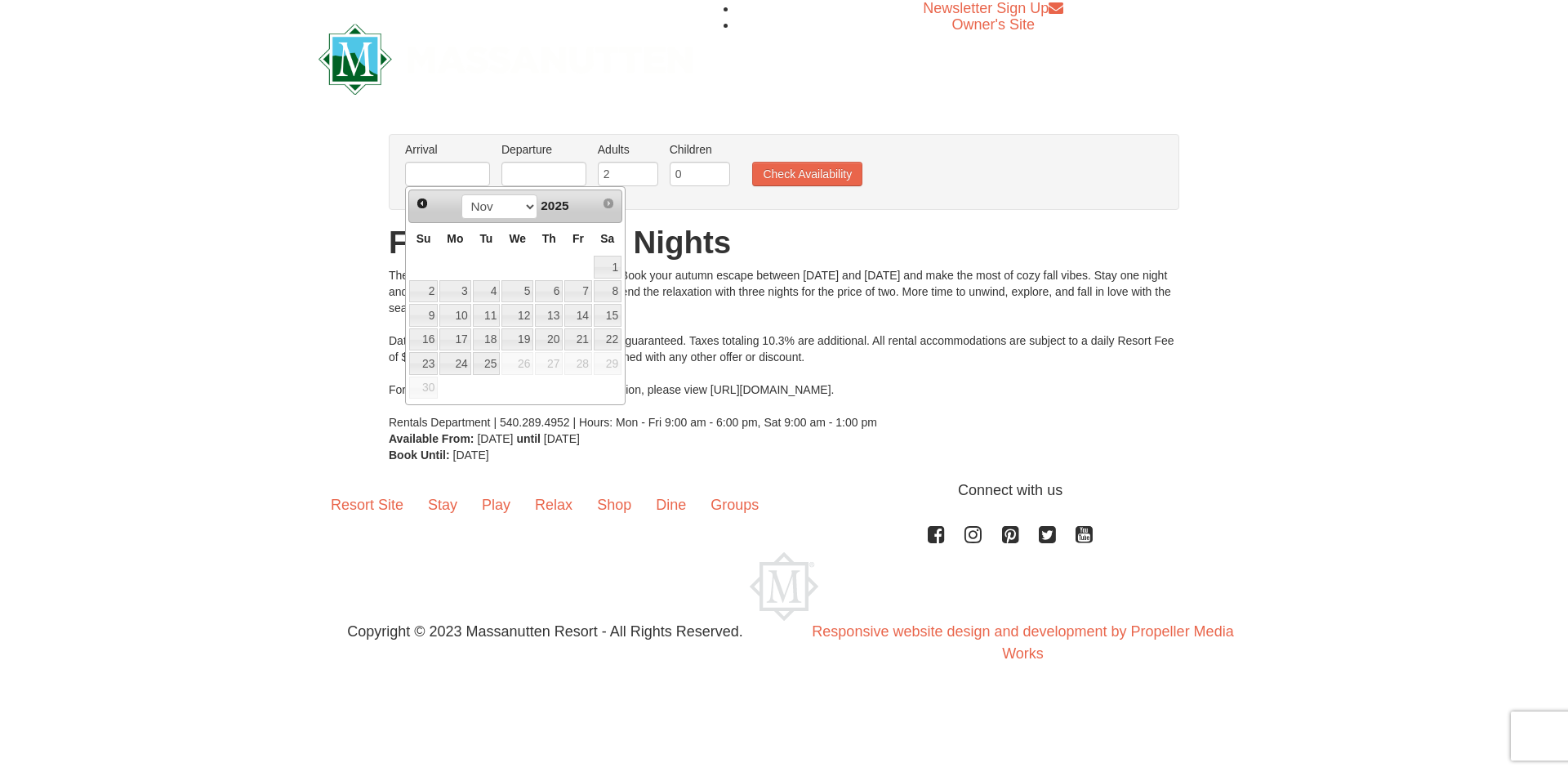
click at [898, 265] on div "From: To: Adults: 2 Children: 0 Change Arrival Please format dates MM/DD/YYYY P…" at bounding box center [784, 299] width 790 height 330
